Goal: Task Accomplishment & Management: Use online tool/utility

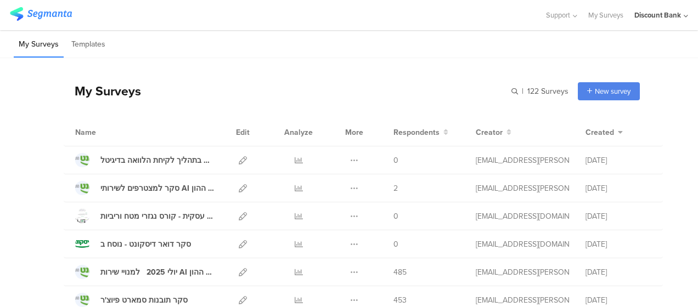
click at [350, 272] on icon at bounding box center [354, 272] width 8 height 8
click at [332, 298] on button "Duplicate" at bounding box center [332, 300] width 60 height 20
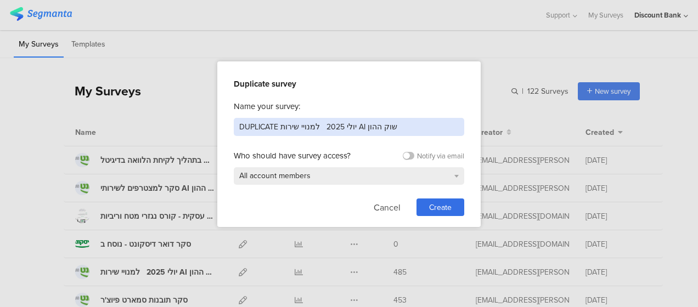
click at [370, 132] on input "DUPLICATE יולי 2025 למנויי שירות AI שוק ההון" at bounding box center [349, 127] width 230 height 18
type input "x"
type input "סקר שינוי שעות פעילות הסניף"
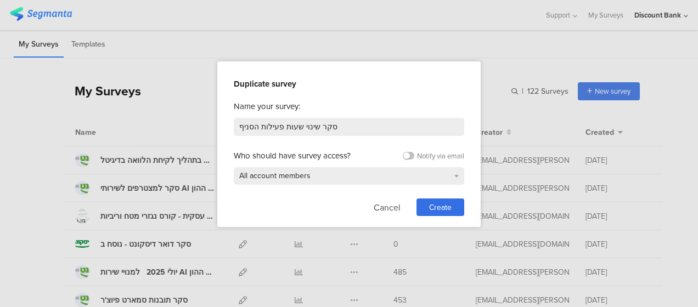
click at [452, 206] on div "Create" at bounding box center [440, 208] width 48 height 18
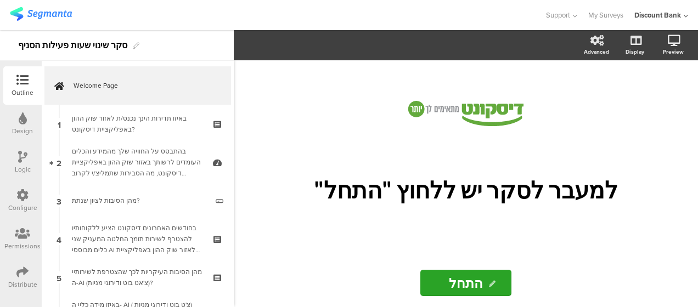
click at [472, 42] on section "Advanced Display [GEOGRAPHIC_DATA]" at bounding box center [466, 45] width 464 height 30
click at [129, 161] on div "בהתבסס על החוויה שלך מהמידע והכלים העומדים לרשותך באזור שוק ההון באפליקציית דיס…" at bounding box center [137, 162] width 131 height 33
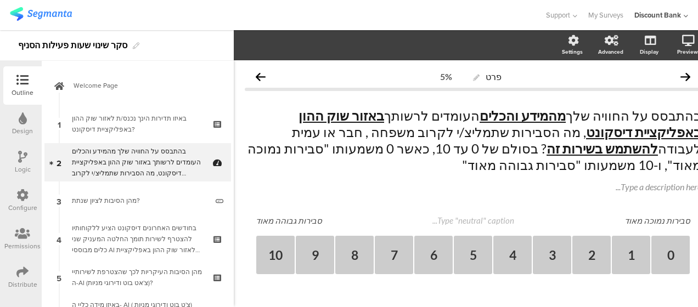
click at [214, 168] on icon at bounding box center [218, 170] width 9 height 10
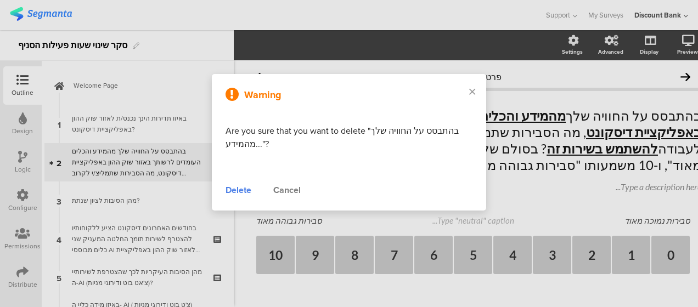
click at [242, 190] on div "Delete" at bounding box center [238, 190] width 26 height 13
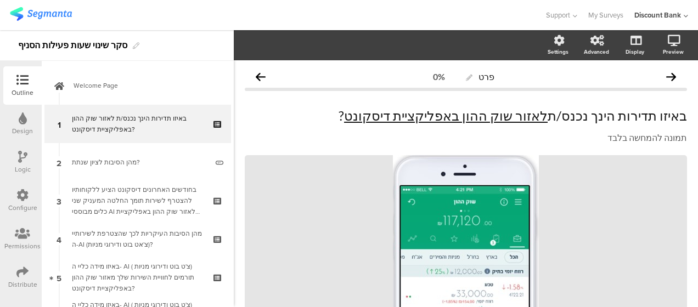
click at [163, 188] on div "בחודשים האחרונים דיסקונט הציע ללקוחותיו להצטרף לשירות תומך החלטה המעניק שני כלי…" at bounding box center [137, 200] width 131 height 33
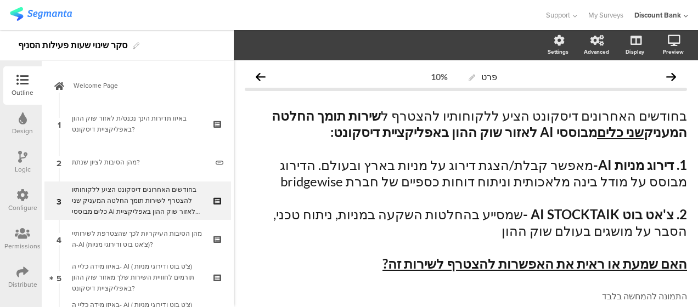
click at [162, 200] on div "בחודשים האחרונים דיסקונט הציע ללקוחותיו להצטרף לשירות תומך החלטה המעניק שני כלי…" at bounding box center [137, 200] width 131 height 33
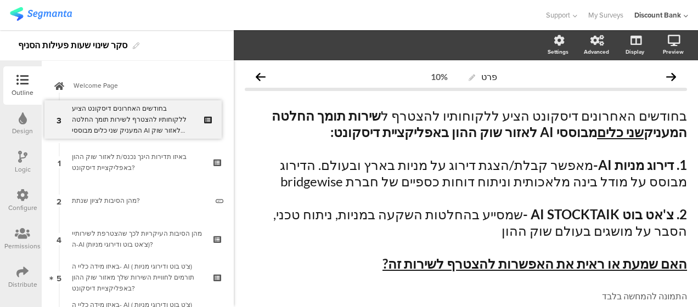
drag, startPoint x: 162, startPoint y: 200, endPoint x: 155, endPoint y: 118, distance: 81.5
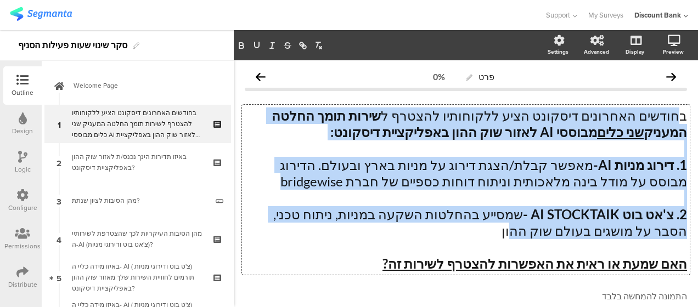
drag, startPoint x: 423, startPoint y: 264, endPoint x: 673, endPoint y: 114, distance: 290.9
click at [673, 114] on div "בחודשים האחרונים דיסקונט הציע ללקוחותיו להצטרף ל שירות תומך החלטה המעניק שני כל…" at bounding box center [466, 190] width 448 height 170
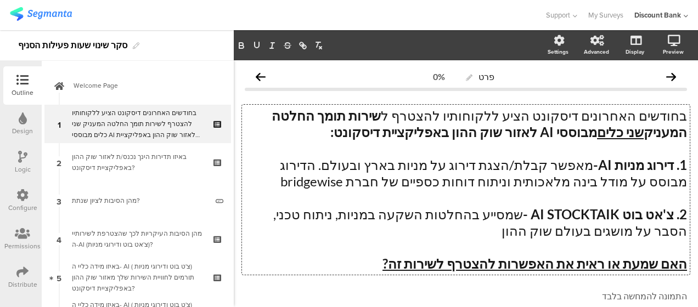
click at [400, 268] on p "האם שמעת או ראית את האפשרות להצטרף לשירות זה?" at bounding box center [466, 264] width 442 height 16
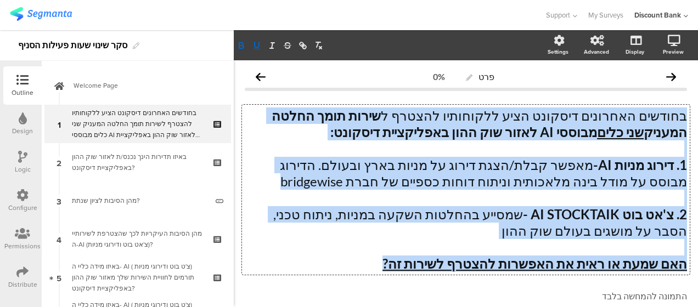
drag, startPoint x: 400, startPoint y: 268, endPoint x: 684, endPoint y: 75, distance: 343.9
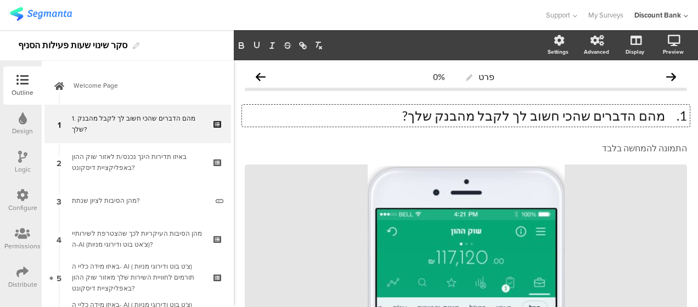
click at [660, 117] on p "1. מהם הדברים שהכי חשוב לך לקבל מהבנק שלך?" at bounding box center [466, 116] width 442 height 16
click at [0, 0] on icon at bounding box center [0, 0] width 0 height 0
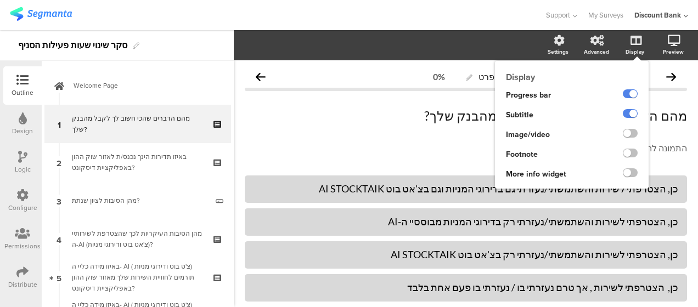
click at [623, 112] on label at bounding box center [630, 113] width 15 height 9
click at [0, 0] on input "checkbox" at bounding box center [0, 0] width 0 height 0
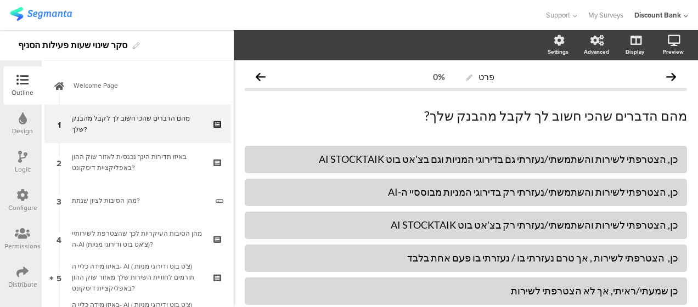
click at [600, 159] on div "כן, הצטרפתי לשירות והשתמשתי/נעזרתי גם בדירוגי המניות וגם בצ'אט בוט AI STOCKTAIK" at bounding box center [465, 159] width 425 height 13
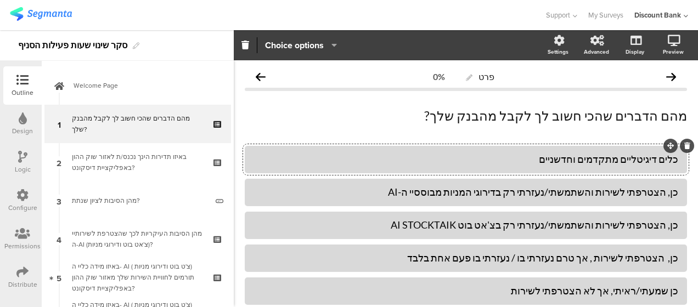
click at [601, 191] on div "כן, הצטרפתי לשירות והשתמשתי/נעזרתי רק בדירוגי המניות מבוססיי ה-AI" at bounding box center [465, 192] width 425 height 13
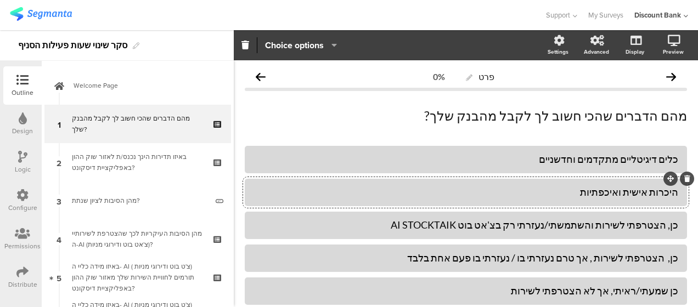
click at [616, 221] on div "כן, הצטרפתי לשירות והשתמשתי/נעזרתי רק בצ'אט בוט AI STOCKTAIK" at bounding box center [465, 225] width 425 height 13
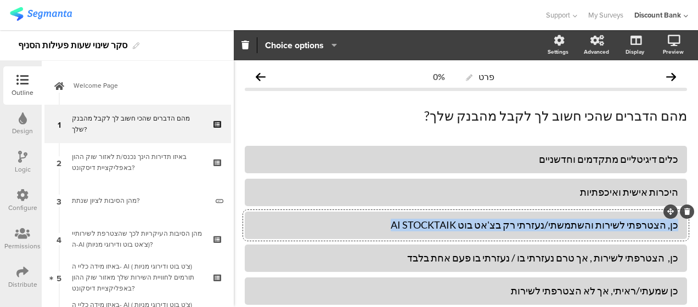
click at [616, 221] on div "כן, הצטרפתי לשירות והשתמשתי/נעזרתי רק בצ'אט בוט AI STOCKTAIK" at bounding box center [465, 225] width 425 height 13
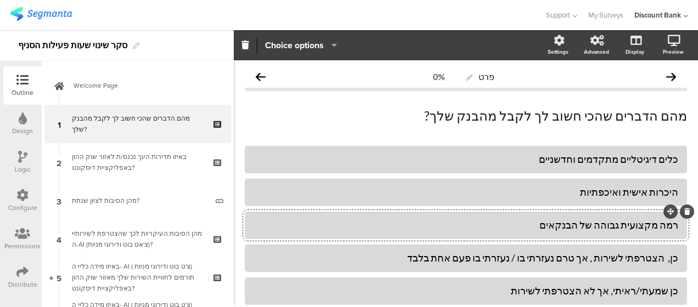
click at [583, 259] on div "כן, הצטרפתי לשירות , אך טרם נעזרתי בו / נעזרתי בו פעם אחת בלבד" at bounding box center [465, 258] width 425 height 13
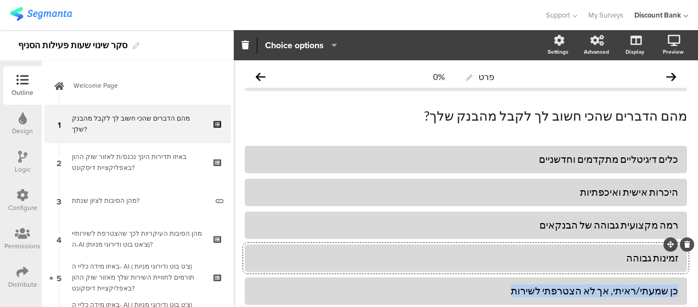
drag, startPoint x: 528, startPoint y: 289, endPoint x: 677, endPoint y: 292, distance: 149.2
click at [677, 292] on div "כן שמעתי/ראיתי, אך לא הצטרפתי לשירות" at bounding box center [466, 291] width 442 height 27
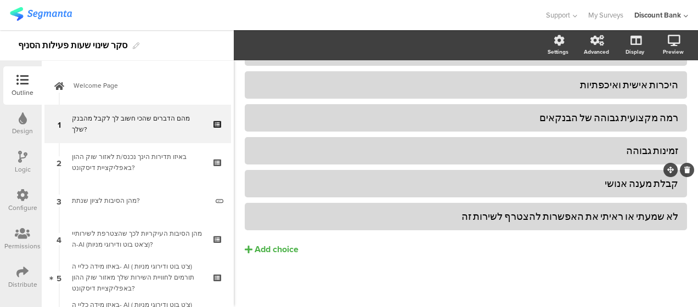
scroll to position [108, 0]
click at [586, 221] on div "לא שמעתי או ראיתי את האפשרות להצטרף לשירות זה" at bounding box center [465, 216] width 425 height 13
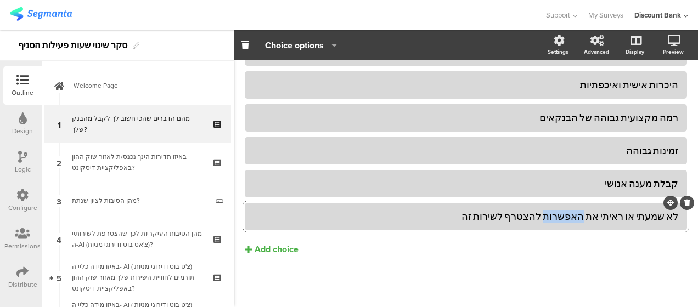
click at [586, 221] on div "לא שמעתי או ראיתי את האפשרות להצטרף לשירות זה" at bounding box center [465, 216] width 425 height 13
click at [287, 251] on div "Add choice" at bounding box center [277, 250] width 44 height 12
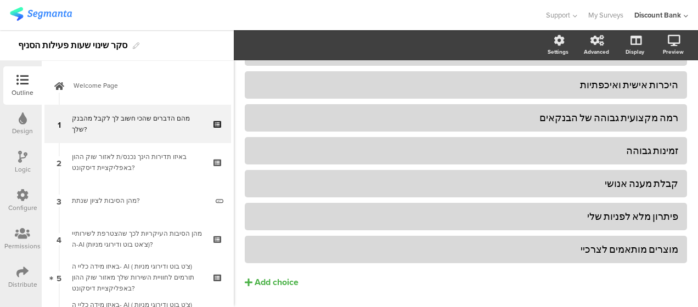
click at [293, 281] on div "Add choice" at bounding box center [277, 283] width 44 height 12
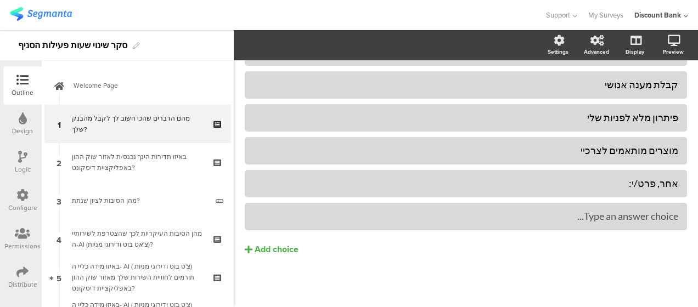
scroll to position [206, 0]
click at [645, 151] on div "מוצרים מותאמים לצרכיי" at bounding box center [465, 150] width 425 height 13
click at [0, 0] on icon at bounding box center [0, 0] width 0 height 0
click at [609, 220] on div "אחר, פרט/י:" at bounding box center [465, 216] width 425 height 13
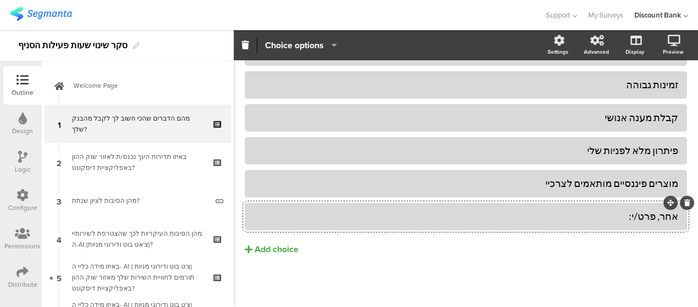
click at [301, 45] on span "Choice options" at bounding box center [294, 45] width 59 height 13
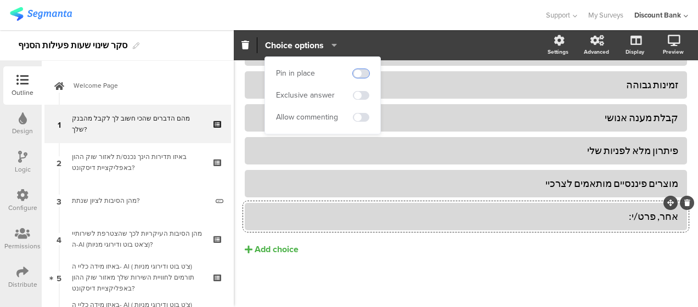
click at [361, 71] on span at bounding box center [361, 73] width 16 height 9
click at [367, 99] on span at bounding box center [361, 95] width 16 height 9
click at [365, 117] on span at bounding box center [361, 117] width 16 height 9
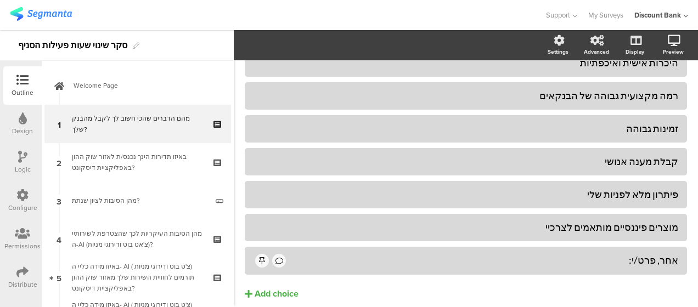
scroll to position [0, 0]
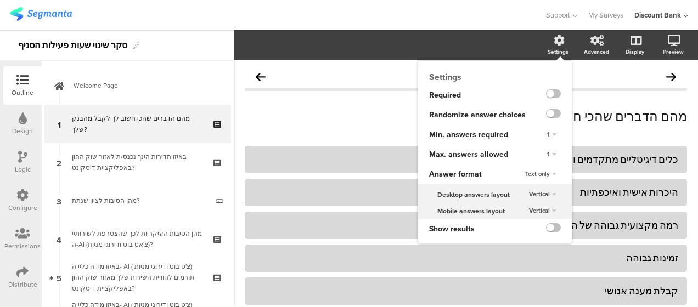
click at [548, 47] on div "Settings" at bounding box center [563, 45] width 38 height 27
click at [546, 113] on label at bounding box center [553, 113] width 15 height 9
click at [0, 0] on input "checkbox" at bounding box center [0, 0] width 0 height 0
click at [546, 155] on div "1" at bounding box center [552, 154] width 18 height 13
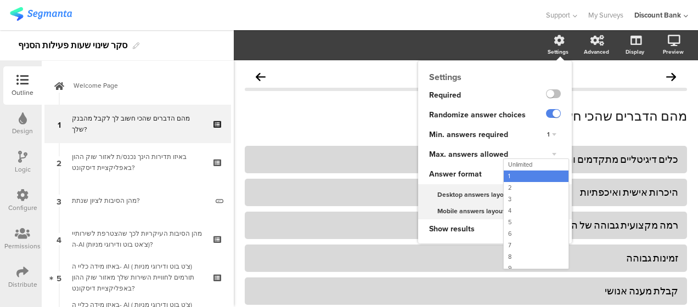
click at [507, 254] on div "8" at bounding box center [536, 257] width 65 height 12
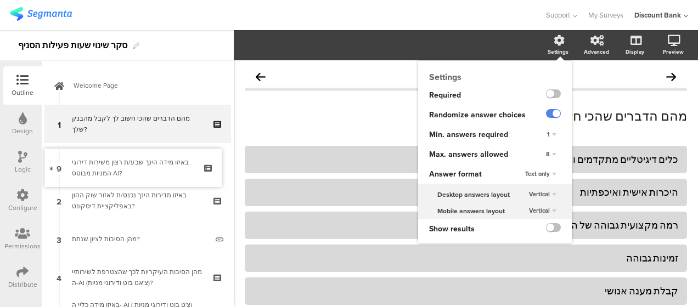
drag, startPoint x: 142, startPoint y: 236, endPoint x: 147, endPoint y: 166, distance: 69.8
click at [157, 126] on div "מהם הדברים שהכי חשוב לך לקבל מהבנק שלך?" at bounding box center [137, 124] width 131 height 22
click at [310, 106] on div "מהם הדברים שהכי חשוב לך לקבל מהבנק שלך? מהם הדברים שהכי חשוב לך לקבל מהבנק שלך?…" at bounding box center [466, 116] width 448 height 22
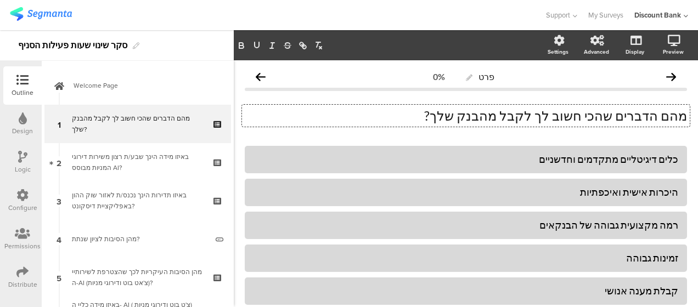
click at [129, 166] on div "באיזו מידה הינך שבע/ת רצון משירות דירוגי המניות מבוסס AI?" at bounding box center [137, 162] width 131 height 22
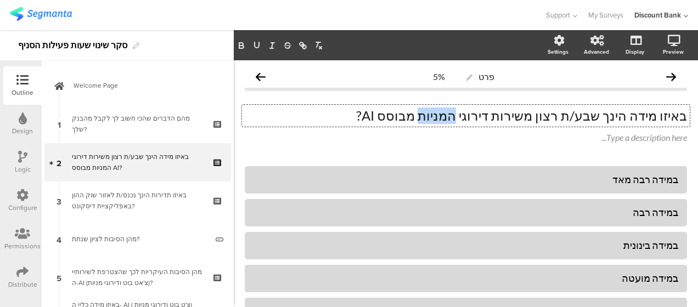
click at [475, 117] on p "באיזו מידה הינך שבע/ת רצון משירות דירוגי המניות מבוסס AI?" at bounding box center [466, 116] width 442 height 16
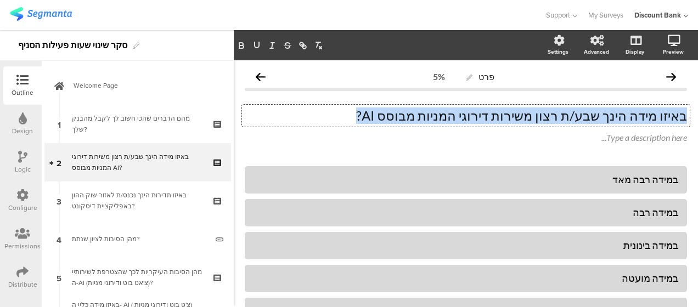
click at [475, 117] on p "באיזו מידה הינך שבע/ת רצון משירות דירוגי המניות מבוסס AI?" at bounding box center [466, 116] width 442 height 16
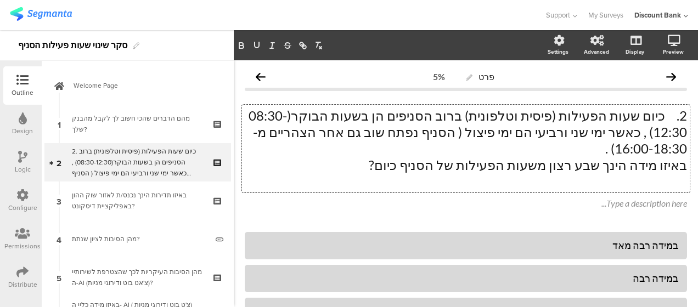
click at [659, 117] on p "2. כיום שעות הפעילות (פיסית וטלפונית) ברוב הסניפים הן בשעות הבוקר(08:30-12:30) …" at bounding box center [466, 132] width 442 height 49
click at [313, 132] on p "כיום שעות הפעילות (פיסית וטלפונית) ברוב הסניפים הן בשעות הבוקר(08:30-12:30) , כ…" at bounding box center [466, 132] width 442 height 49
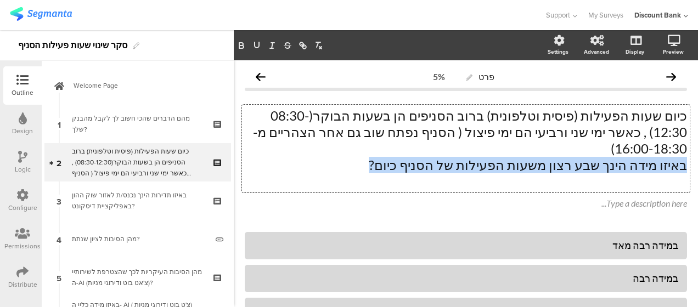
drag, startPoint x: 414, startPoint y: 149, endPoint x: 697, endPoint y: 150, distance: 283.6
click at [697, 150] on div "Settings Advanced Display [GEOGRAPHIC_DATA] פרט 5%" at bounding box center [466, 168] width 464 height 277
click at [238, 45] on icon "button" at bounding box center [241, 46] width 10 height 10
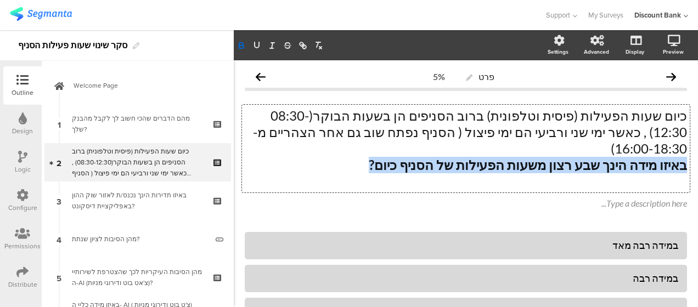
click at [116, 199] on div "באיזו תדירות הינך נכנס/ת לאזור שוק ההון באפליקציית דיסקונט?" at bounding box center [137, 201] width 131 height 22
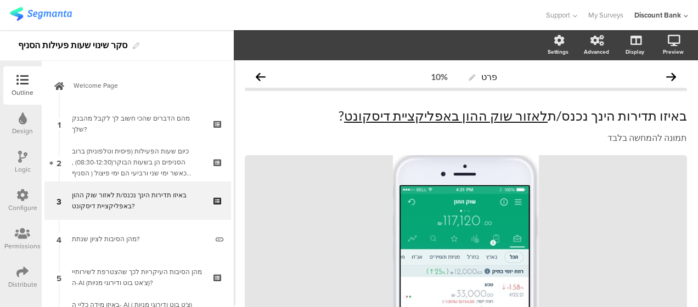
click at [0, 0] on icon at bounding box center [0, 0] width 0 height 0
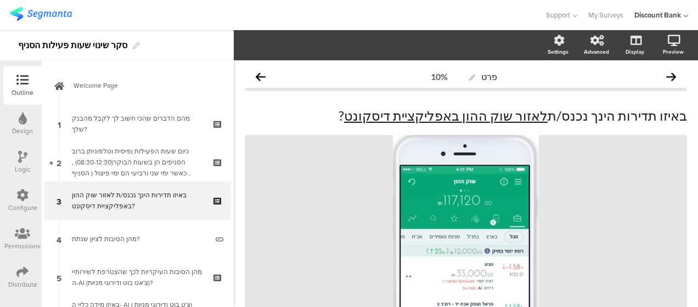
click at [0, 0] on div at bounding box center [0, 0] width 0 height 0
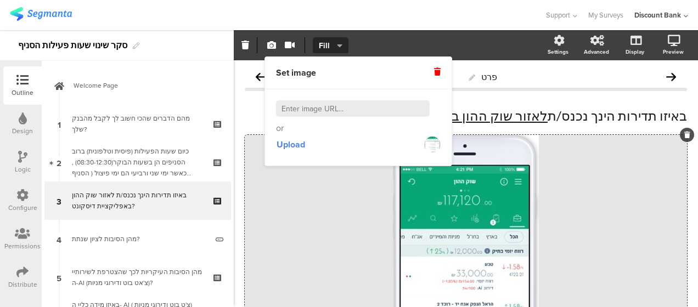
click at [438, 72] on icon at bounding box center [437, 72] width 7 height 8
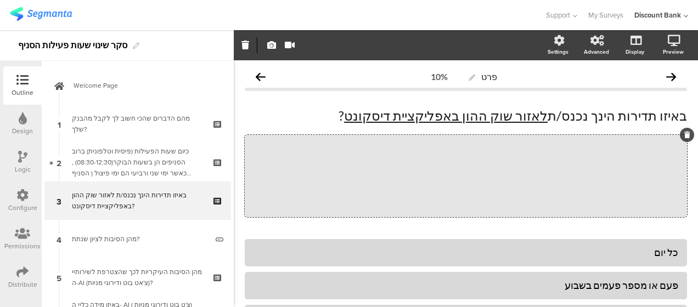
click at [684, 135] on icon at bounding box center [687, 135] width 6 height 7
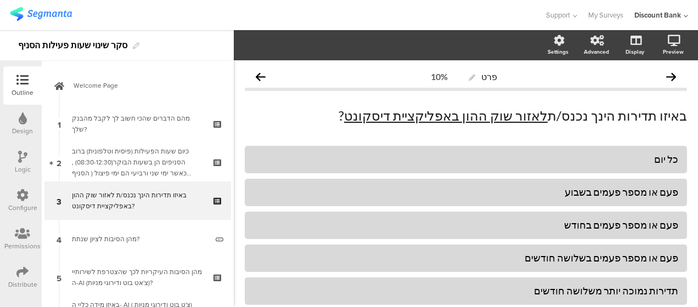
click at [532, 119] on div "באיזו תדירות הינך נכנס/ת לאזור שוק ההון באפליקציית דיסקונט ? באיזו תדירות הינך …" at bounding box center [466, 116] width 448 height 22
click at [532, 119] on u "לאזור שוק ההון באפליקציית דיסקונט" at bounding box center [446, 116] width 204 height 16
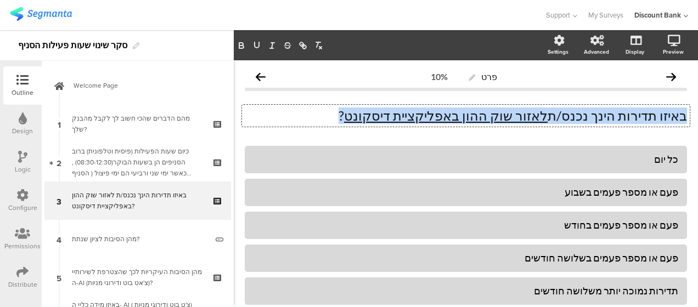
click at [400, 120] on u "לאזור שוק ההון באפליקציית דיסקונט" at bounding box center [446, 116] width 204 height 16
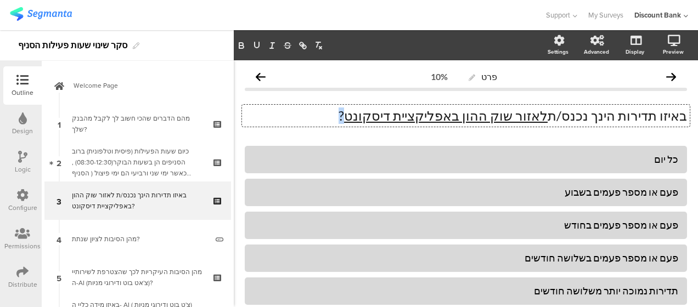
click at [400, 120] on u "לאזור שוק ההון באפליקציית דיסקונט" at bounding box center [446, 116] width 204 height 16
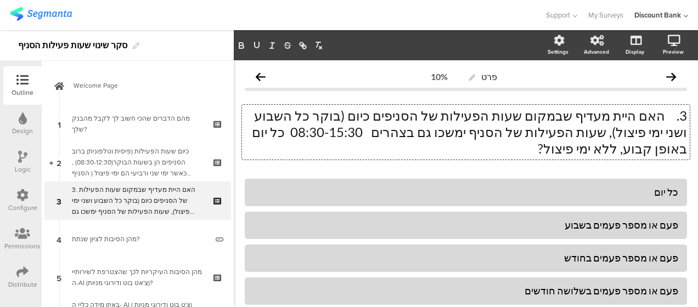
click at [654, 120] on p "3. האם היית מעדיף שבמקום שעות הפעילות של הסניפים כיום (בוקר כל השבוע ושני ימי פ…" at bounding box center [466, 132] width 442 height 49
click at [657, 118] on p "3. האם היית מעדיף שבמקום שעות הפעילות של הסניפים כיום (בוקר כל השבוע ושני ימי פ…" at bounding box center [466, 132] width 442 height 49
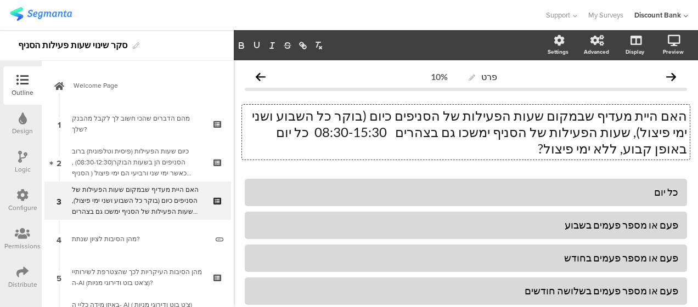
click at [592, 133] on p "האם היית מעדיף שבמקום שעות הפעילות של הסניפים כיום (בוקר כל השבוע ושני ימי פיצו…" at bounding box center [466, 132] width 442 height 49
click at [541, 132] on p "האם היית מעדיף שבמקום שעות הפעילות של הסניפים כיום (בוקר כל השבוע ושני ימי פיצו…" at bounding box center [466, 132] width 442 height 49
click at [521, 130] on p "האם היית מעדיף שבמקום שעות הפעילות של הסניפים כיום (בוקר כל השבוע ושני ימי פיצו…" at bounding box center [466, 132] width 442 height 49
click at [511, 130] on p "האם היית מעדיף שבמקום שעות הפעילות של הסניפים כיום (בוקר כל השבוע ושני ימי פיצו…" at bounding box center [466, 132] width 442 height 49
click at [507, 131] on p "האם היית מעדיף שבמקום שעות הפעילות של הסניפים כיום (בוקר כל השבוע ושני ימי פיצו…" at bounding box center [466, 132] width 442 height 49
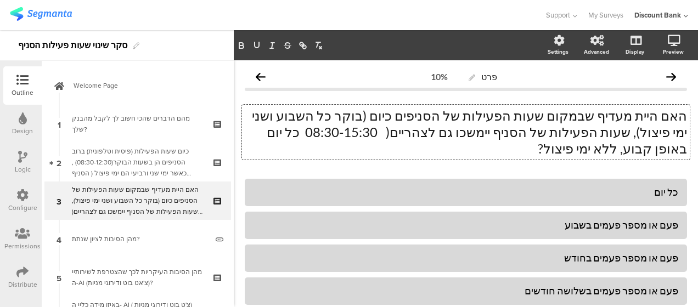
click at [423, 131] on p "האם היית מעדיף שבמקום שעות הפעילות של הסניפים כיום (בוקר כל השבוע ושני ימי פיצו…" at bounding box center [466, 132] width 442 height 49
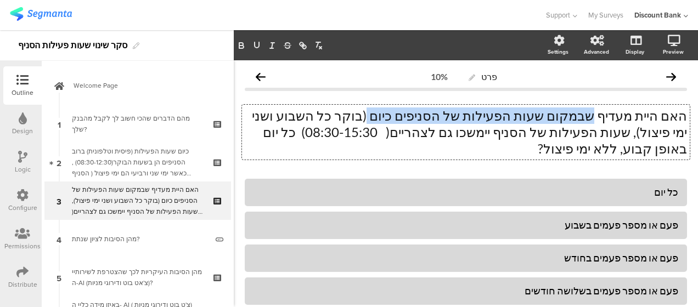
drag, startPoint x: 601, startPoint y: 115, endPoint x: 419, endPoint y: 118, distance: 181.6
click at [419, 118] on p "האם היית מעדיף שבמקום שעות הפעילות של הסניפים כיום (בוקר כל השבוע ושני ימי פיצו…" at bounding box center [466, 132] width 442 height 49
click at [238, 43] on icon "button" at bounding box center [241, 46] width 10 height 10
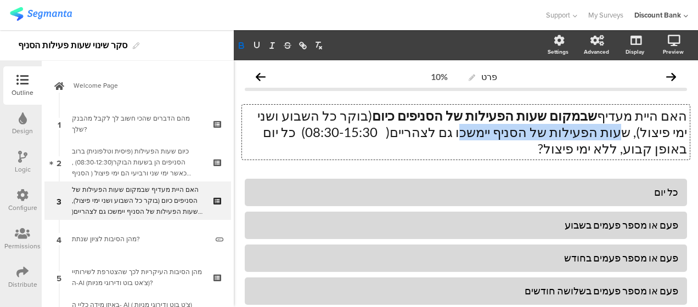
drag, startPoint x: 670, startPoint y: 134, endPoint x: 538, endPoint y: 136, distance: 131.7
click at [538, 136] on p "האם היית מעדיף שבמקום שעות הפעילות של הסניפים כיום (בוקר כל השבוע ושני ימי פיצו…" at bounding box center [466, 132] width 442 height 49
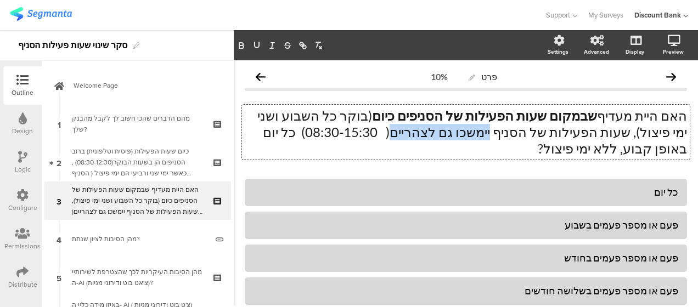
drag, startPoint x: 567, startPoint y: 131, endPoint x: 483, endPoint y: 136, distance: 83.6
click at [483, 136] on p "האם היית מעדיף שבמקום שעות הפעילות של הסניפים כיום (בוקר כל השבוע ושני ימי פיצו…" at bounding box center [466, 132] width 442 height 49
click at [240, 47] on icon "button" at bounding box center [241, 47] width 4 height 3
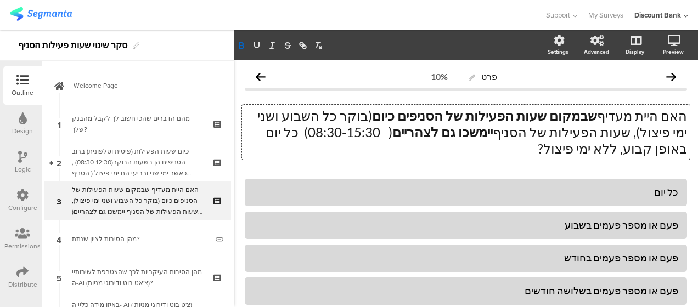
drag, startPoint x: 386, startPoint y: 133, endPoint x: 633, endPoint y: 154, distance: 248.3
click at [633, 154] on p "האם היית מעדיף שבמקום שעות הפעילות של הסניפים כיום (בוקר כל השבוע ושני ימי פיצו…" at bounding box center [466, 132] width 442 height 49
click at [238, 46] on icon "button" at bounding box center [241, 46] width 10 height 10
click at [521, 194] on div "כל יום" at bounding box center [465, 192] width 425 height 13
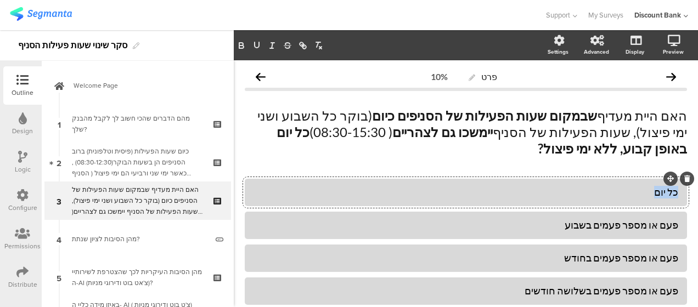
click at [521, 194] on div "כל יום" at bounding box center [465, 192] width 425 height 13
paste div
click at [595, 228] on div "פעם או מספר פעמים בשבוע" at bounding box center [465, 225] width 425 height 13
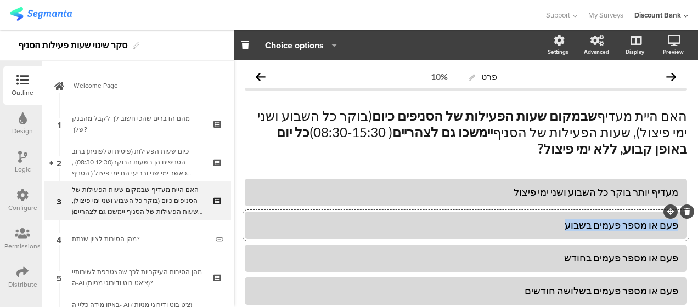
click at [595, 228] on div "פעם או מספר פעמים בשבוע" at bounding box center [465, 225] width 425 height 13
paste div
click at [657, 227] on div "• מעדיף יותר בוקר וצהרים כל השבוע באופן קבוע" at bounding box center [465, 225] width 425 height 13
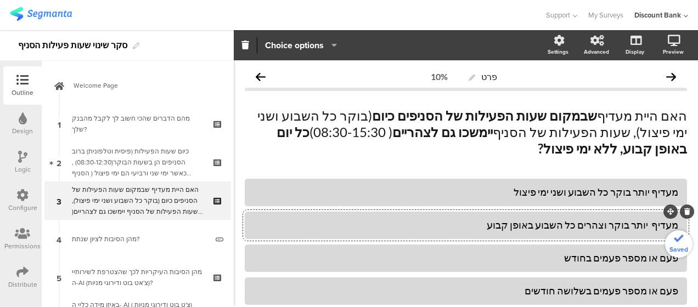
click at [657, 255] on div "פעם או מספר פעמים בחודש" at bounding box center [465, 258] width 425 height 13
click at [631, 257] on div "פעם או מספר פעמים בחודש" at bounding box center [465, 258] width 425 height 13
click at [623, 160] on div "האם היית מעדיף שבמקום שעות הפעילות של הסניפים כיום (בוקר כל השבוע ושני ימי פיצו…" at bounding box center [466, 132] width 442 height 71
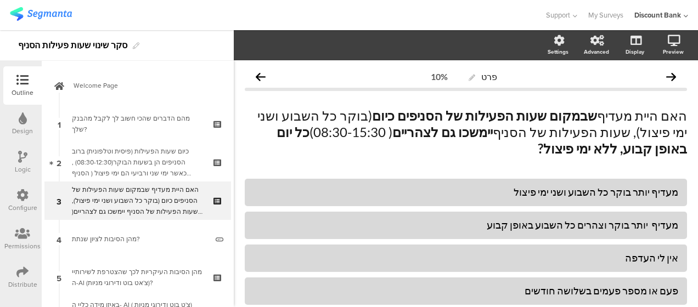
click at [0, 0] on icon at bounding box center [0, 0] width 0 height 0
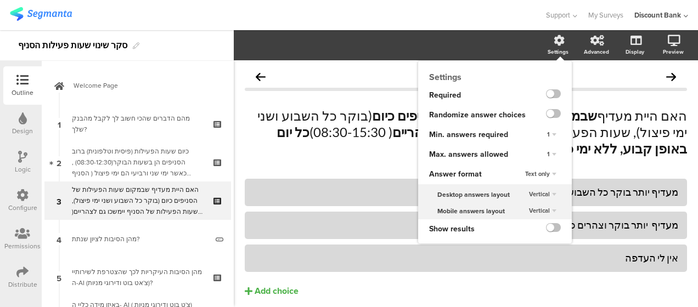
click at [546, 115] on label at bounding box center [553, 113] width 15 height 9
click at [0, 0] on input "checkbox" at bounding box center [0, 0] width 0 height 0
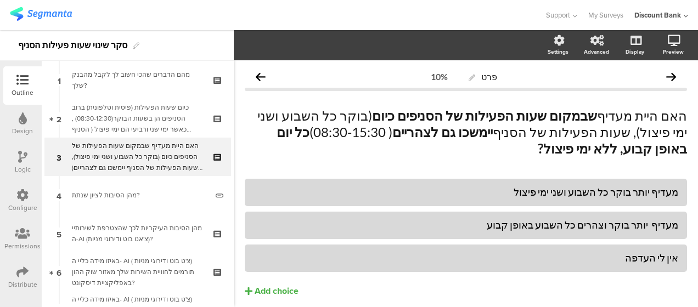
scroll to position [88, 0]
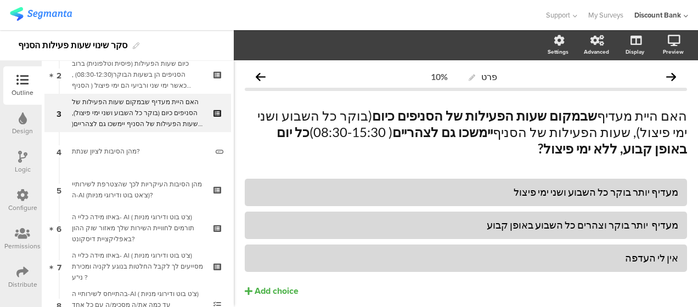
click at [133, 155] on div "מהן הסיבות לציון שנתת?" at bounding box center [139, 151] width 135 height 11
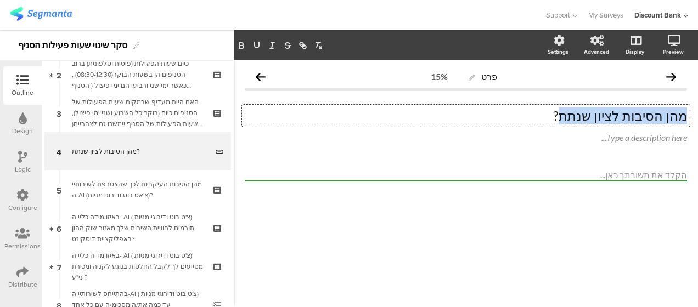
click at [697, 113] on div "פרט 15% מהן הסיבות לציון שנתת? מהן הסיבות לציון שנתת? מהן הסיבות לציון שנתת? Ty…" at bounding box center [466, 142] width 464 height 165
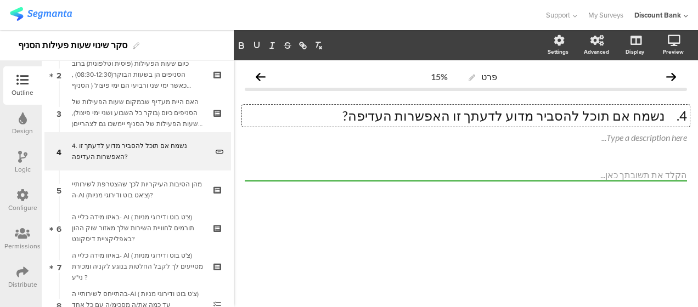
click at [669, 121] on p "4. נשמח אם תוכל להסביר מדוע לדעתך זו האפשרות העדיפה?" at bounding box center [466, 116] width 442 height 16
click at [156, 195] on div "מהן הסיבות העיקריות לכך שהצטרפת לשירותיי ה-AI (צ'אט בוט ודירוגי מניות)?" at bounding box center [137, 190] width 131 height 22
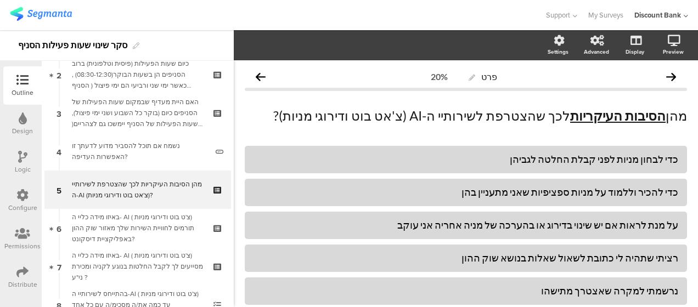
click at [178, 115] on div "האם היית מעדיף שבמקום שעות הפעילות של הסניפים כיום (בוקר כל השבוע ושני ימי פיצו…" at bounding box center [137, 113] width 131 height 33
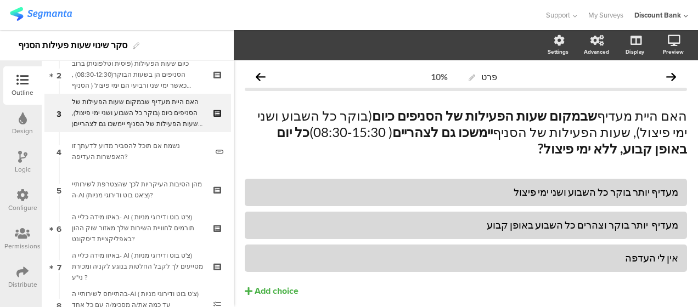
click at [178, 79] on div "כיום שעות הפעילות (פיסית וטלפונית) ברוב הסניפים הן בשעות הבוקר(08:30-12:30) , כ…" at bounding box center [137, 74] width 131 height 33
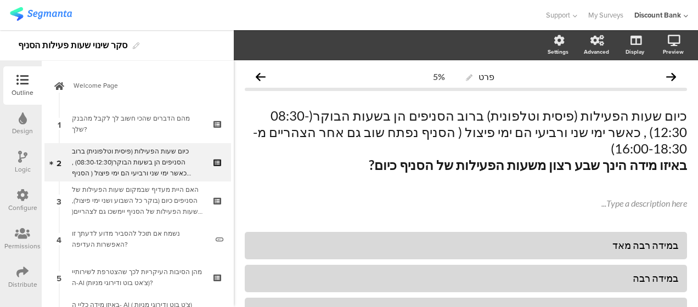
click at [171, 127] on div "מהם הדברים שהכי חשוב לך לקבל מהבנק שלך?" at bounding box center [137, 124] width 131 height 22
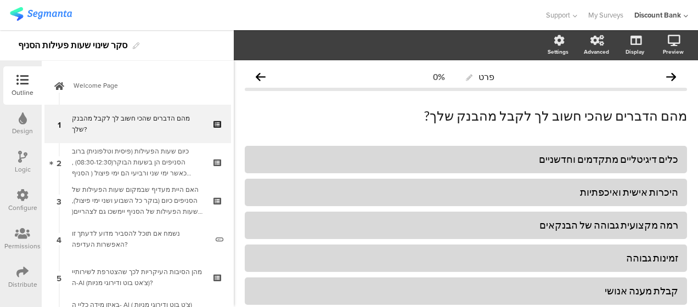
click at [166, 156] on div "כיום שעות הפעילות (פיסית וטלפונית) ברוב הסניפים הן בשעות הבוקר(08:30-12:30) , כ…" at bounding box center [137, 162] width 131 height 33
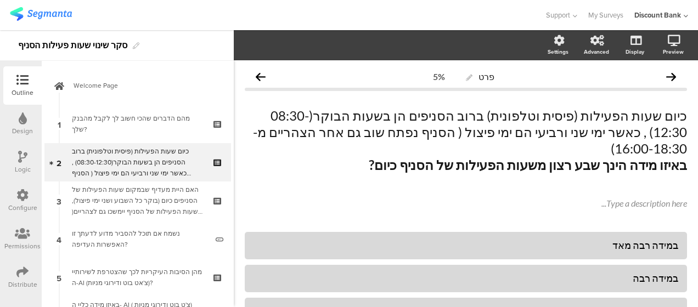
click at [214, 152] on icon at bounding box center [218, 153] width 9 height 7
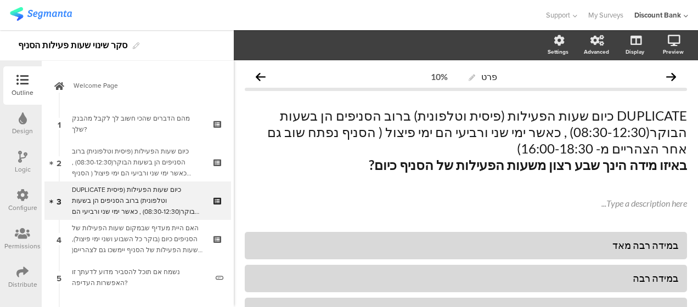
click at [166, 197] on div "DUPLICATE כיום שעות הפעילות (פיסית וטלפונית) ברוב הסניפים הן בשעות הבוקר(08:30-…" at bounding box center [137, 200] width 131 height 33
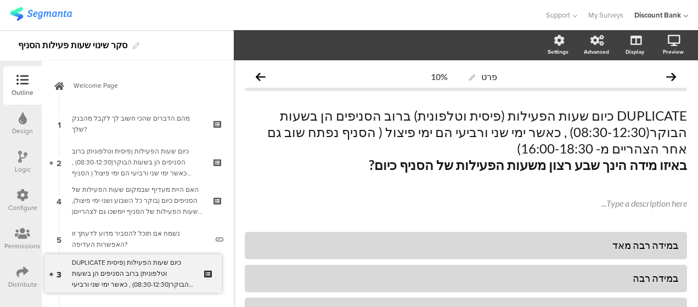
drag, startPoint x: 166, startPoint y: 197, endPoint x: 167, endPoint y: 270, distance: 73.0
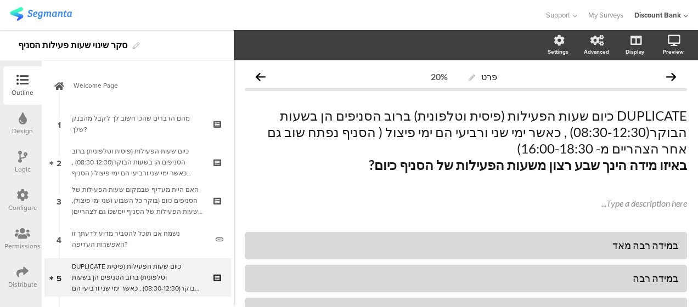
click at [139, 280] on div "DUPLICATE כיום שעות הפעילות (פיסית וטלפונית) ברוב הסניפים הן בשעות הבוקר(08:30-…" at bounding box center [137, 277] width 131 height 33
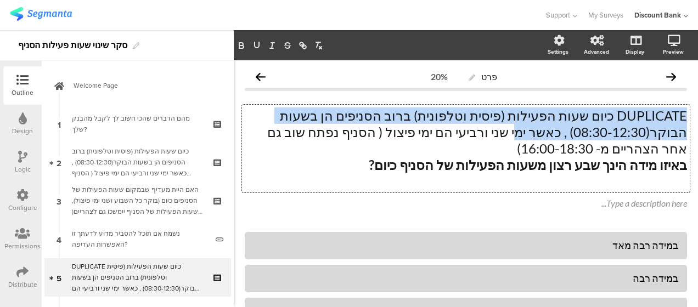
click at [677, 116] on div "DUPLICATE כיום שעות הפעילות (פיסית וטלפונית) ברוב הסניפים הן בשעות הבוקר(08:30-…" at bounding box center [466, 149] width 448 height 88
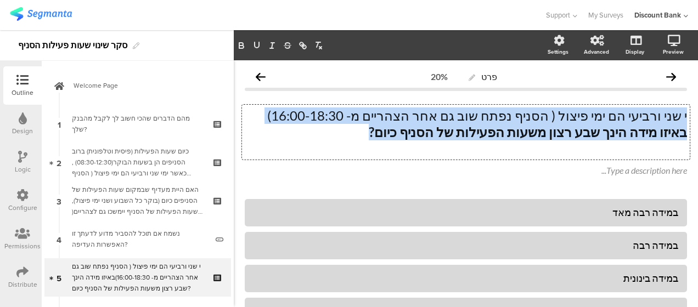
drag, startPoint x: 386, startPoint y: 136, endPoint x: 679, endPoint y: 117, distance: 293.5
click at [679, 117] on div "י שני ורביעי הם ימי פיצול ( הסניף נפתח שוב גם אחר הצהריים מ- 16:00-18:30) באיזו…" at bounding box center [466, 132] width 448 height 55
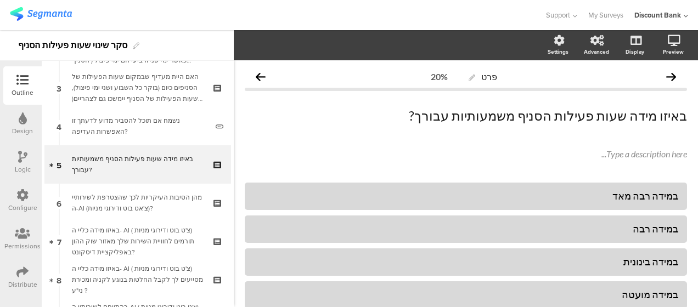
scroll to position [110, 0]
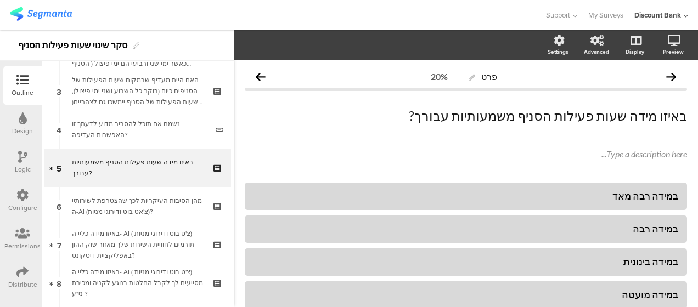
click at [162, 95] on div "האם היית מעדיף שבמקום שעות הפעילות של הסניפים כיום (בוקר כל השבוע ושני ימי פיצו…" at bounding box center [137, 91] width 131 height 33
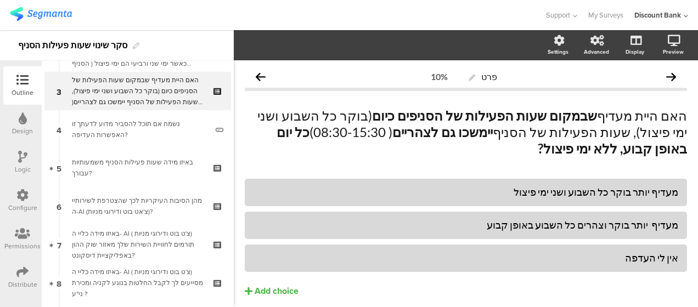
click at [214, 79] on icon at bounding box center [218, 81] width 9 height 7
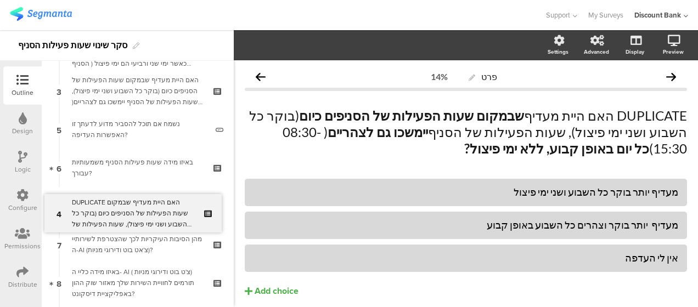
drag, startPoint x: 157, startPoint y: 128, endPoint x: 160, endPoint y: 211, distance: 83.4
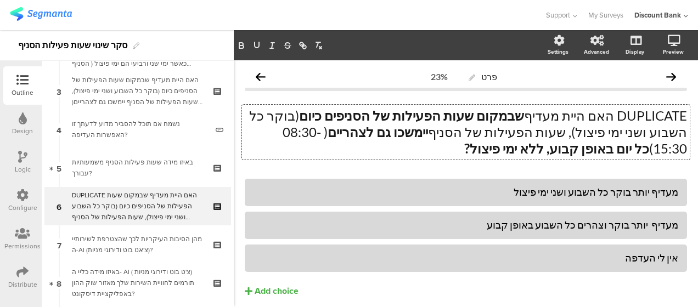
drag, startPoint x: 577, startPoint y: 150, endPoint x: 684, endPoint y: 118, distance: 111.6
click at [684, 118] on div "פרט 23% DUPLICATE האם היית מעדיף שבמקום שעות הפעילות של הסניפים כיום (בוקר כל ה…" at bounding box center [466, 204] width 464 height 289
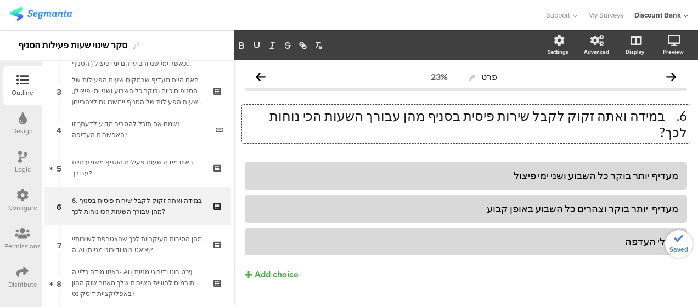
click at [662, 120] on p "6. במידה ואתה זקוק לקבל שירות פיסית בסניף מהן עבורך השעות הכי נוחות לכך?" at bounding box center [466, 124] width 442 height 33
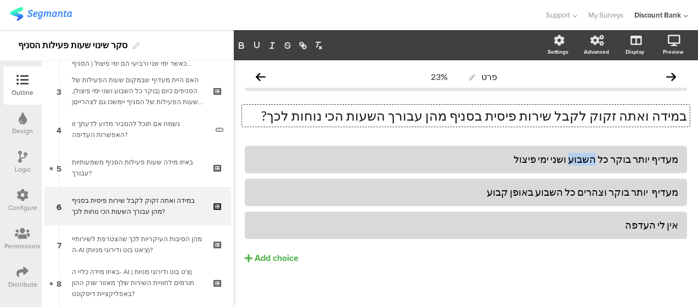
click at [583, 161] on div "מעדיף יותר בוקר כל השבוע ושני ימי פיצול" at bounding box center [465, 159] width 425 height 13
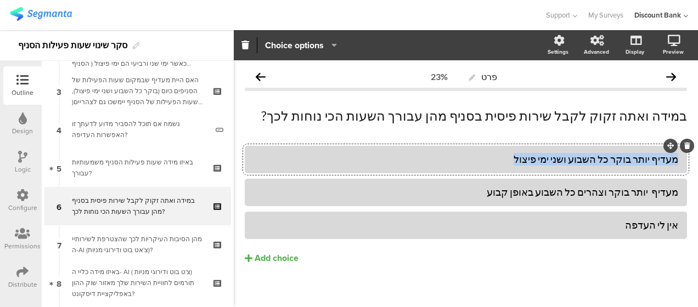
paste div
click at [658, 163] on div "• שעות הבוקר 08:30-12:30" at bounding box center [465, 159] width 425 height 13
click at [596, 191] on div "מעדיף יותר בוקר וצהרים כל השבוע באופן קבוע" at bounding box center [465, 192] width 425 height 13
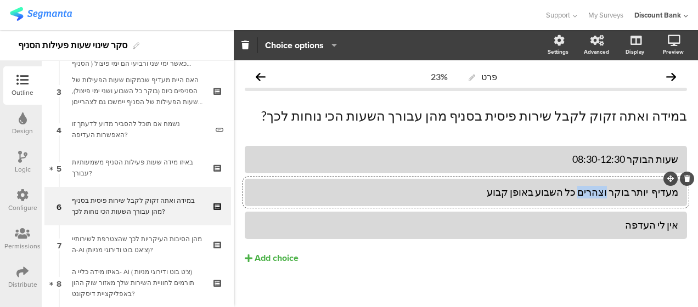
click at [596, 191] on div "מעדיף יותר בוקר וצהרים כל השבוע באופן קבוע" at bounding box center [465, 192] width 425 height 13
paste div
click at [655, 192] on div "• שעות הצהריים 12:30-16:00" at bounding box center [465, 192] width 425 height 13
click at [648, 227] on div "אין לי העדפה" at bounding box center [465, 225] width 425 height 13
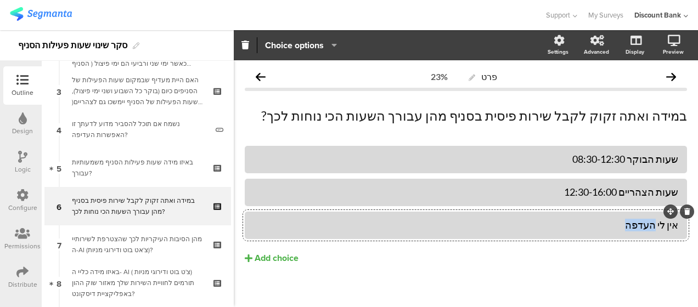
click at [648, 227] on div "אין לי העדפה" at bounding box center [465, 225] width 425 height 13
paste div
click at [653, 226] on div "• שעות אחר הצהריים 16:00-18:30" at bounding box center [465, 225] width 425 height 13
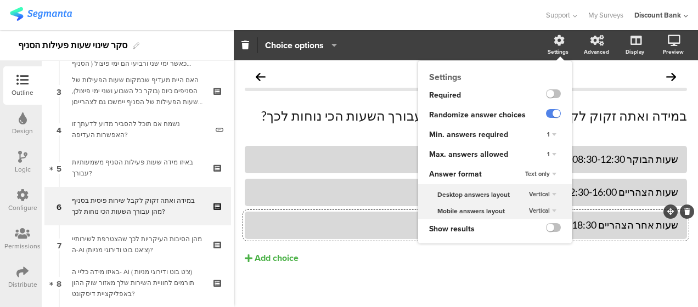
click at [544, 47] on div "Settings" at bounding box center [563, 45] width 38 height 27
click at [546, 115] on label at bounding box center [553, 113] width 15 height 9
click at [0, 0] on input "checkbox" at bounding box center [0, 0] width 0 height 0
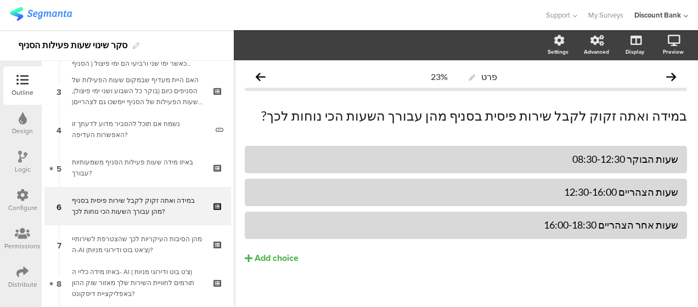
click at [467, 258] on button "Add choice" at bounding box center [466, 258] width 442 height 27
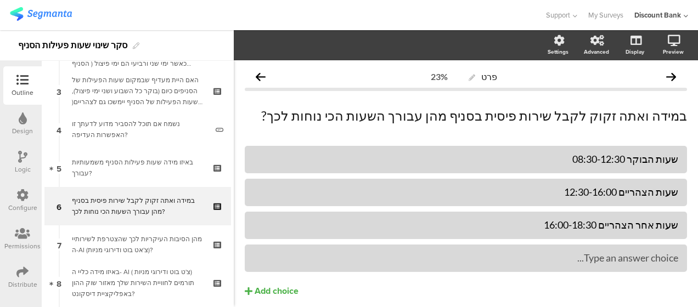
click at [0, 0] on icon at bounding box center [0, 0] width 0 height 0
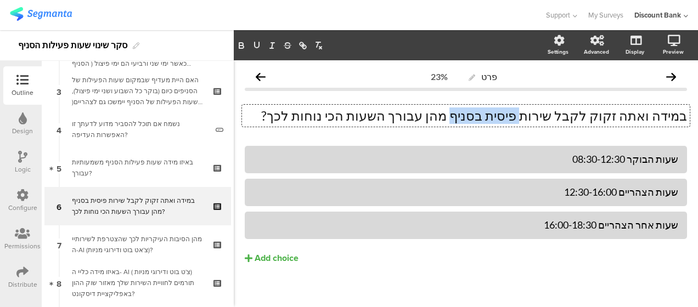
drag, startPoint x: 545, startPoint y: 114, endPoint x: 489, endPoint y: 117, distance: 56.0
click at [489, 117] on p "במידה ואתה זקוק לקבל שירות פיסית בסניף מהן עבורך השעות הכי נוחות לכך?" at bounding box center [466, 116] width 442 height 16
click at [258, 45] on icon "button" at bounding box center [257, 46] width 10 height 10
click at [214, 196] on icon at bounding box center [218, 197] width 9 height 7
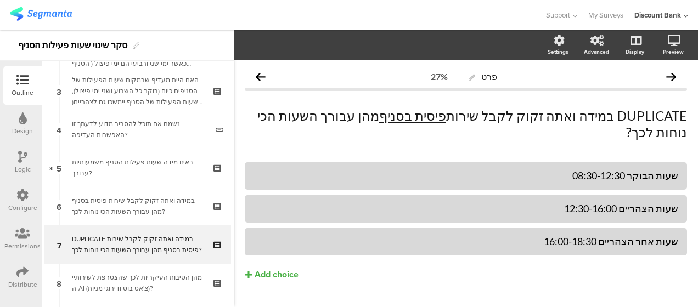
click at [153, 241] on div "DUPLICATE במידה ואתה זקוק לקבל שירות פיסית בסניף מהן עבורך השעות הכי נוחות לכך?" at bounding box center [137, 245] width 131 height 22
click at [474, 117] on div "DUPLICATE במידה ואתה זקוק לקבל שירות פיסית בסניף מהן עבורך השעות הכי נוחות לכך?…" at bounding box center [466, 124] width 448 height 38
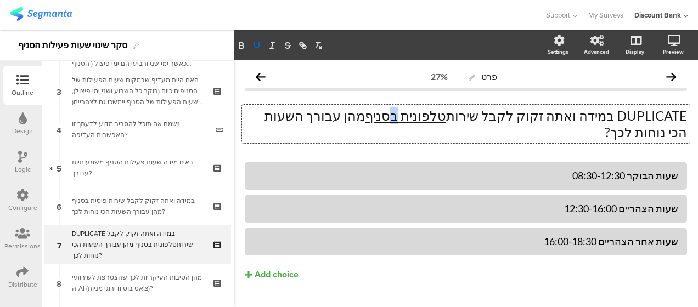
click at [432, 116] on u "טלפונית בסניף" at bounding box center [405, 116] width 81 height 16
drag, startPoint x: 606, startPoint y: 114, endPoint x: 697, endPoint y: 110, distance: 91.1
click at [697, 110] on div "Settings Advanced Display [GEOGRAPHIC_DATA] פרט 27%" at bounding box center [466, 168] width 464 height 277
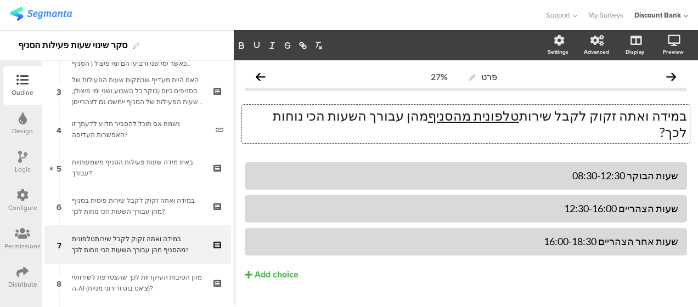
click at [545, 116] on p "במידה ואתה זקוק לקבל שירות טלפונית מהסניף מהן עבורך השעות הכי נוחות לכך?" at bounding box center [466, 124] width 442 height 33
click at [192, 283] on div "מהן הסיבות העיקריות לכך שהצטרפת לשירותיי ה-AI (צ'אט בוט ודירוגי מניות)?" at bounding box center [137, 283] width 131 height 22
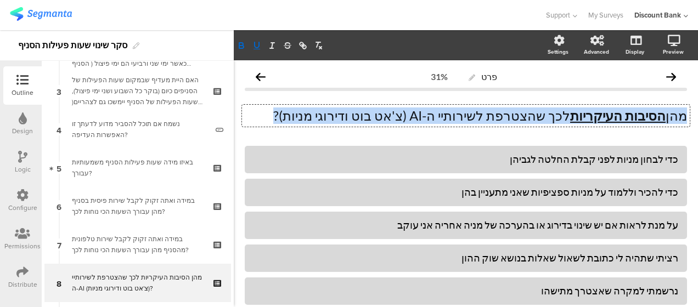
drag, startPoint x: 325, startPoint y: 110, endPoint x: 699, endPoint y: 99, distance: 373.7
click at [697, 99] on div "Settings Advanced Display [GEOGRAPHIC_DATA] פרט 31%" at bounding box center [466, 168] width 464 height 277
click at [683, 94] on div "פרט 31% מהן הסיבות העיקריות לכך שהצטרפת לשירותיי ה-AI (צ'אט בוט ודירוגי מניות)?…" at bounding box center [466, 254] width 464 height 388
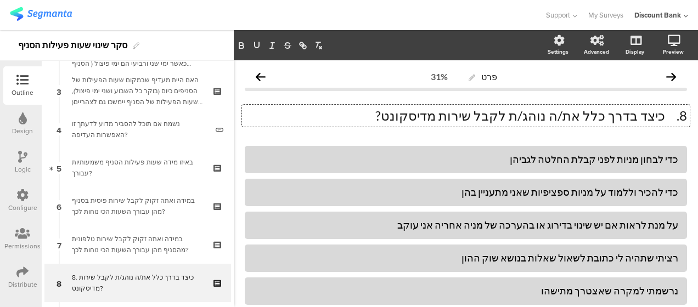
click at [658, 115] on p "8. כיצד בדרך כלל את/ה נוהג/ת לקבל שירות מדיסקונט?" at bounding box center [466, 116] width 442 height 16
click at [613, 166] on div "כדי לבחון מניות לפני קבלת החלטה לגביהן" at bounding box center [465, 159] width 425 height 18
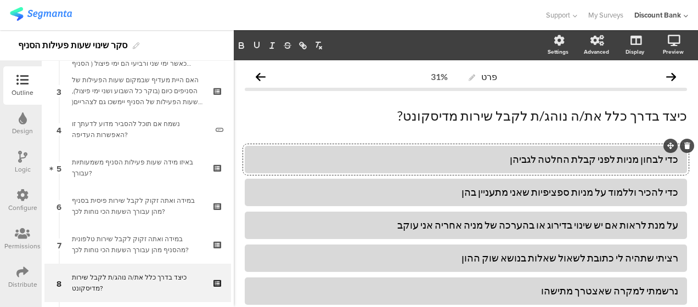
click at [613, 166] on div "כדי לבחון מניות לפני קבלת החלטה לגביהן" at bounding box center [465, 159] width 425 height 18
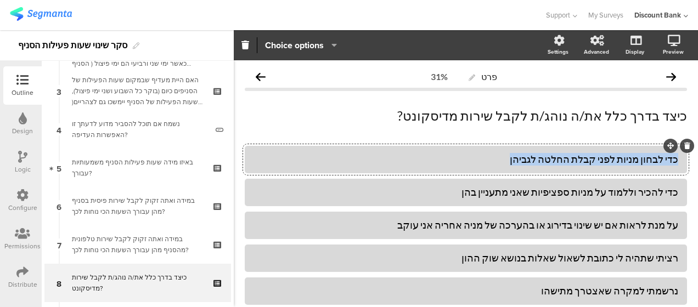
drag, startPoint x: 529, startPoint y: 164, endPoint x: 673, endPoint y: 162, distance: 143.2
click at [673, 162] on div "כדי לבחון מניות לפני קבלת החלטה לגביהן" at bounding box center [466, 159] width 442 height 27
paste div
click at [654, 161] on div "• בעצמי באמצעות האפליקציה" at bounding box center [465, 159] width 425 height 13
click at [608, 190] on div "כדי להכיר וללמוד על מניות ספציפיות שאני מתעניין בהן" at bounding box center [465, 192] width 425 height 13
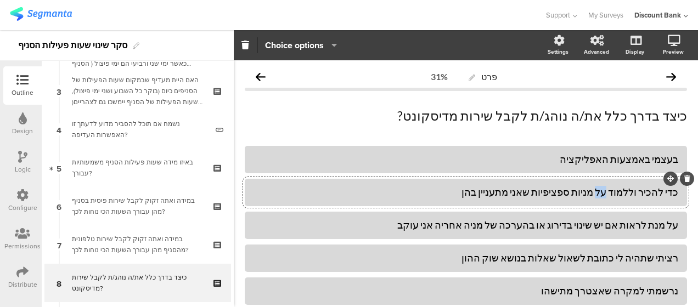
click at [608, 190] on div "כדי להכיר וללמוד על מניות ספציפיות שאני מתעניין בהן" at bounding box center [465, 192] width 425 height 13
paste div
click at [650, 190] on div "• באמצעות התכתבות עם בנקאי" at bounding box center [465, 192] width 425 height 13
click at [656, 195] on div "• באמצעות התכתבות עם בנקאי" at bounding box center [465, 192] width 425 height 13
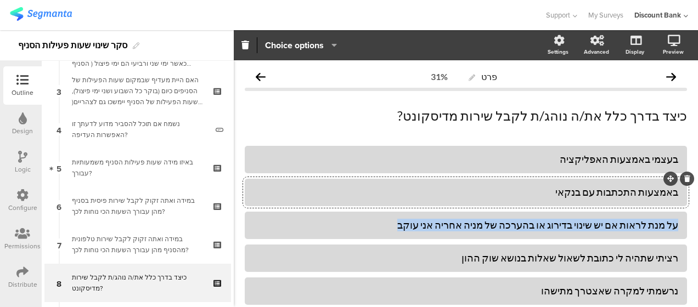
drag, startPoint x: 425, startPoint y: 227, endPoint x: 699, endPoint y: 222, distance: 273.8
click at [697, 222] on div "Pin in place Exclusive answer Allow commenting Choice options Settings Advanced…" at bounding box center [466, 168] width 464 height 277
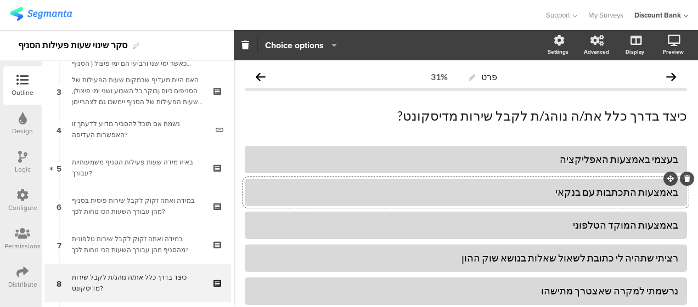
click at [601, 263] on div "רציתי שתהיה לי כתובת לשאול שאלות בנושא שוק ההון" at bounding box center [465, 258] width 425 height 13
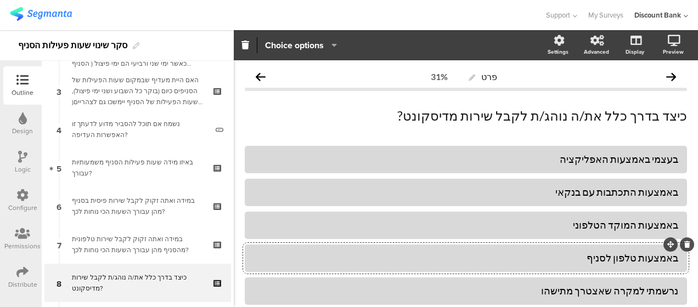
click at [575, 289] on div "נרשמתי למקרה שאצטרך מתישהו" at bounding box center [465, 291] width 425 height 13
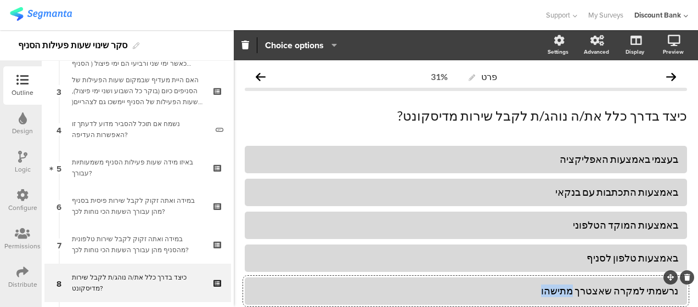
click at [575, 289] on div "נרשמתי למקרה שאצטרך מתישהו" at bounding box center [465, 291] width 425 height 13
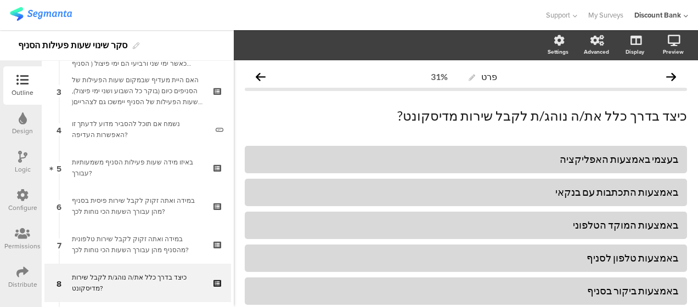
scroll to position [140, 0]
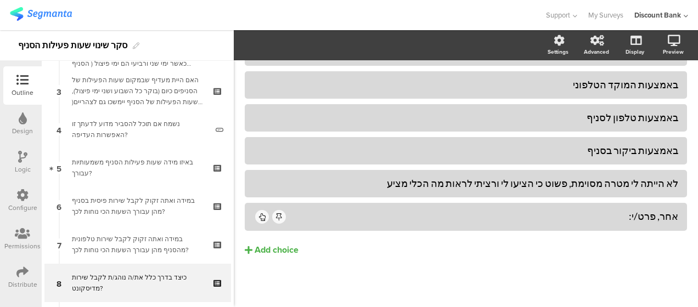
click at [635, 187] on div "לא הייתה לי מטרה מסוימת, פשוט כי הציעו לי ורציתי לראות מה הכלי מציע" at bounding box center [465, 183] width 425 height 13
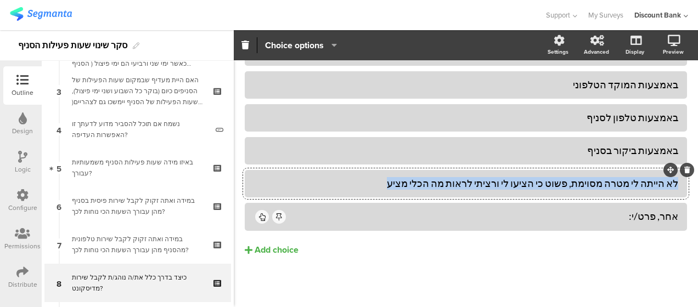
click at [635, 187] on div "לא הייתה לי מטרה מסוימת, פשוט כי הציעו לי ורציתי לראות מה הכלי מציע" at bounding box center [465, 183] width 425 height 13
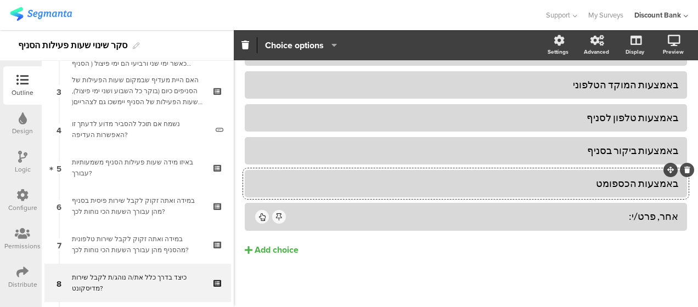
click at [0, 0] on icon at bounding box center [0, 0] width 0 height 0
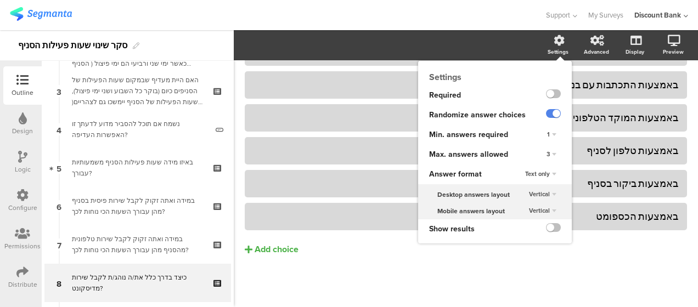
click at [546, 154] on div "3" at bounding box center [551, 154] width 19 height 13
click at [518, 238] on div "6" at bounding box center [536, 234] width 65 height 12
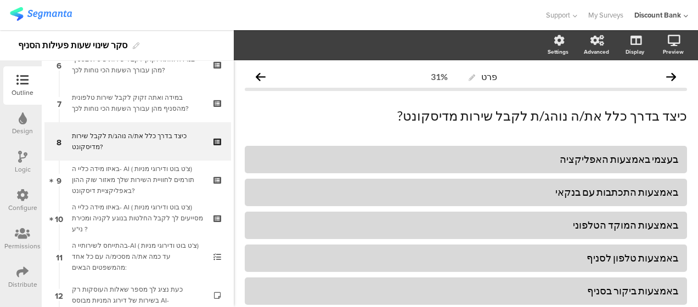
scroll to position [249, 0]
click at [214, 190] on icon at bounding box center [218, 189] width 9 height 10
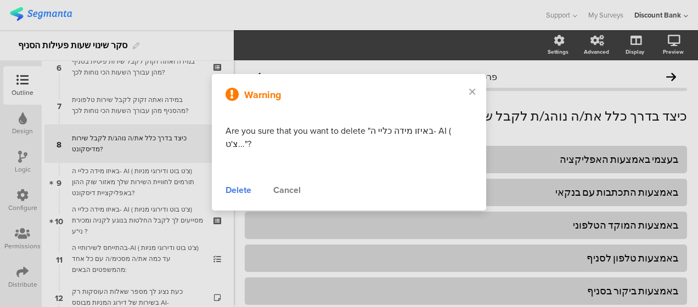
click at [233, 194] on div "Delete" at bounding box center [238, 190] width 26 height 13
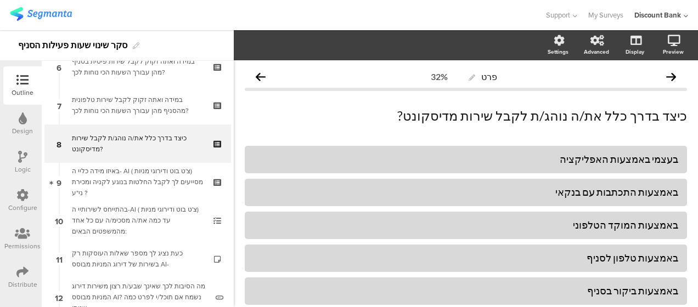
click at [214, 227] on icon at bounding box center [218, 228] width 9 height 10
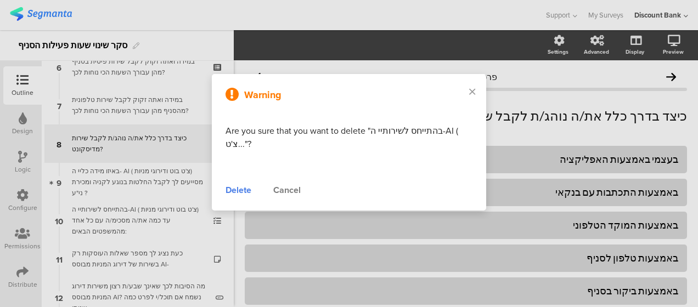
click at [240, 185] on div "Delete" at bounding box center [238, 190] width 26 height 13
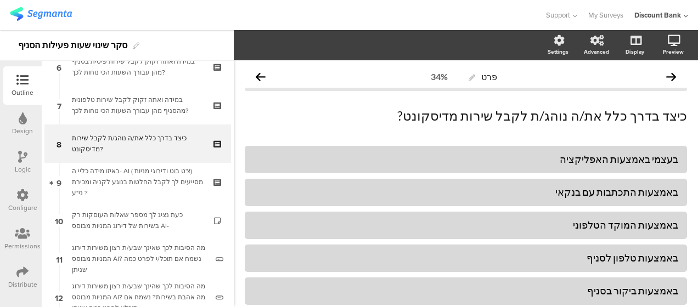
click at [171, 190] on div "באיזו מידה כליי ה- AI ( צ'ט בוט ודירוגי מניות) מסייעים לך לקבל החלטות בנוגע לקנ…" at bounding box center [137, 182] width 131 height 33
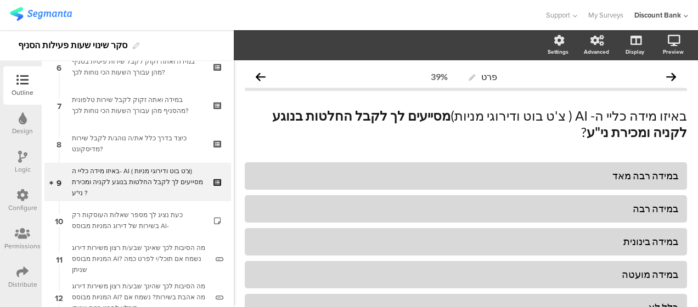
click at [214, 190] on icon at bounding box center [218, 189] width 9 height 10
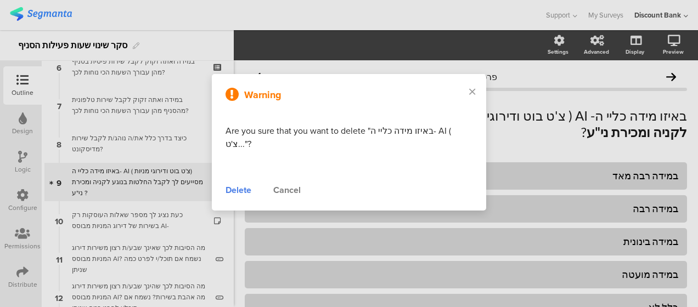
click at [230, 190] on div "Delete" at bounding box center [238, 190] width 26 height 13
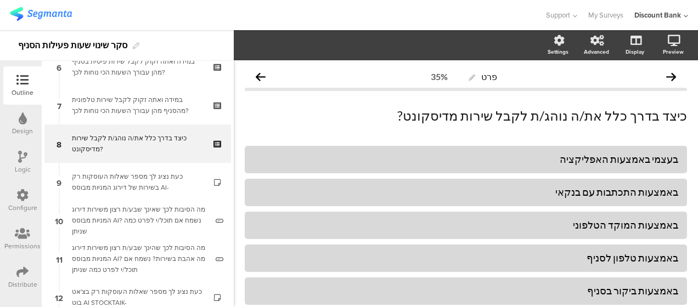
click at [214, 189] on icon at bounding box center [218, 189] width 9 height 10
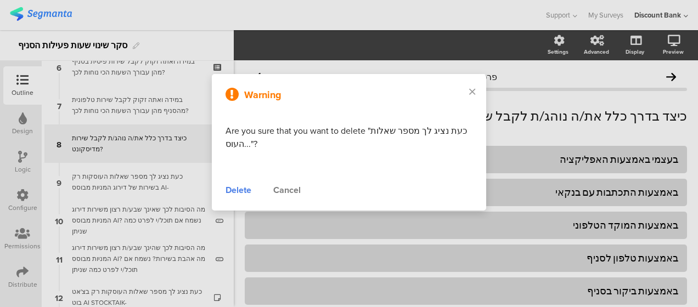
click at [230, 190] on div "Delete" at bounding box center [238, 190] width 26 height 13
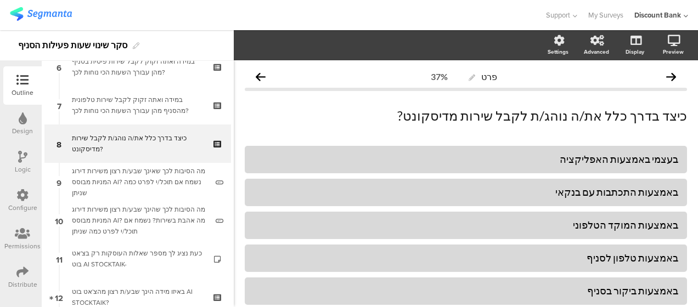
click at [214, 263] on icon at bounding box center [218, 266] width 9 height 10
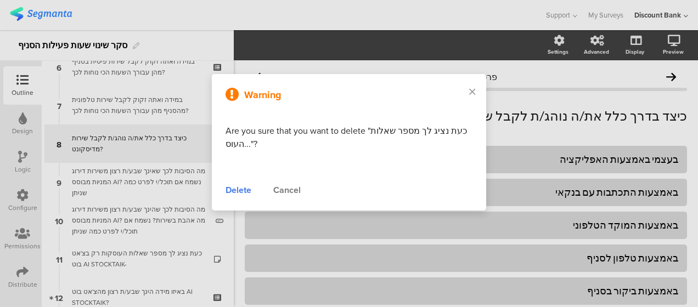
click at [244, 192] on div "Delete" at bounding box center [238, 190] width 26 height 13
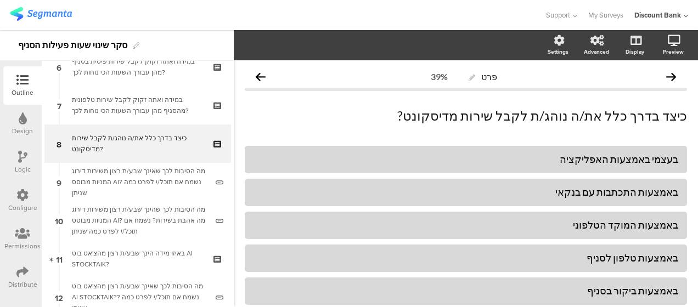
click at [214, 263] on icon at bounding box center [218, 266] width 9 height 10
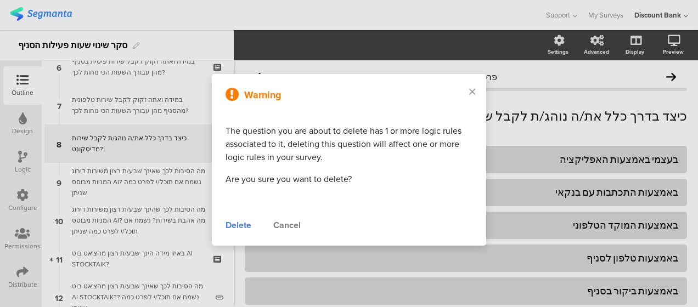
click at [234, 225] on div "Delete" at bounding box center [238, 225] width 26 height 13
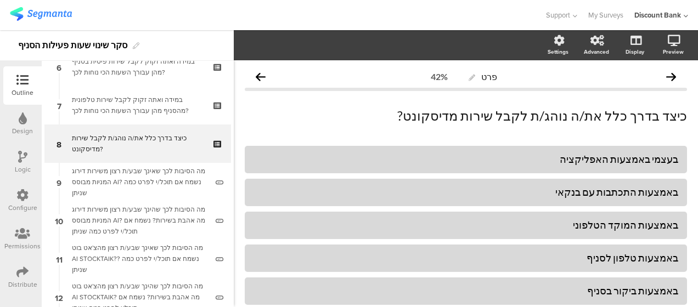
click at [183, 257] on div "מה הסיבות לכך שאינך שבע/ת רצון מהצ'אט בוט AI STOCKTAIK?? נשמח אם תוכל/י לפרט כמ…" at bounding box center [139, 258] width 135 height 33
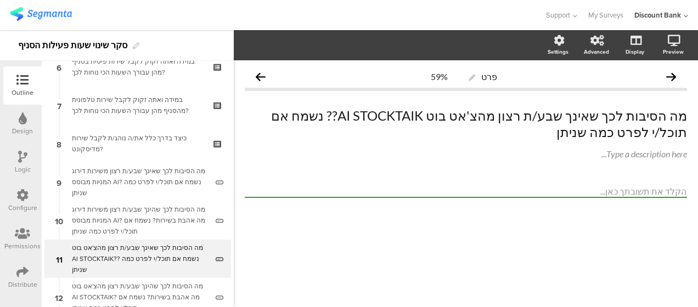
click at [214, 265] on icon at bounding box center [218, 266] width 9 height 10
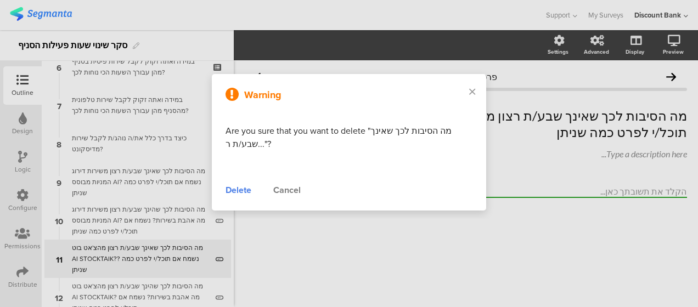
click at [237, 192] on div "Delete" at bounding box center [238, 190] width 26 height 13
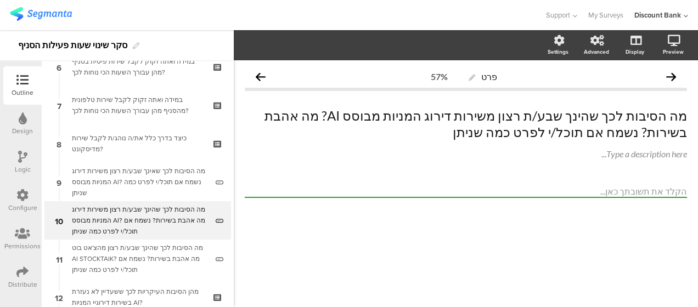
click at [214, 266] on icon at bounding box center [218, 266] width 9 height 10
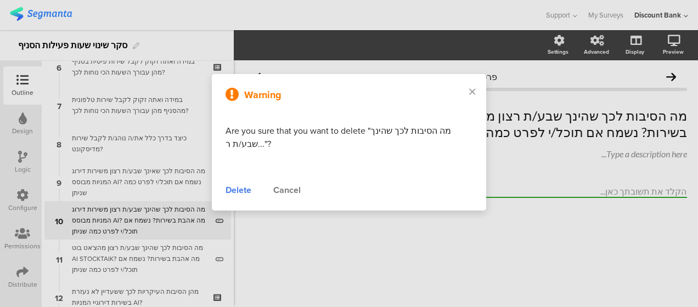
click at [241, 186] on div "Delete" at bounding box center [238, 190] width 26 height 13
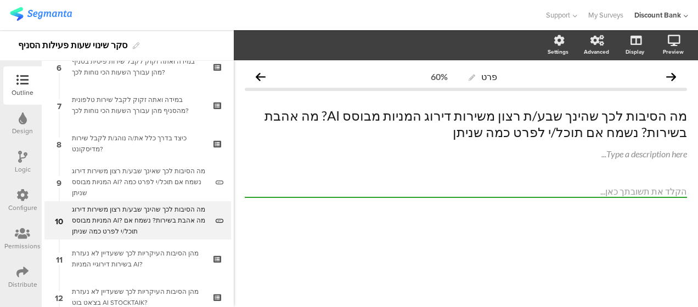
click at [171, 218] on div "מה הסיבות לכך שהינך שבע/ת רצון משירות דירוג המניות מבוסס AI? מה אהבת בשירות? נש…" at bounding box center [139, 220] width 135 height 33
click at [214, 224] on icon at bounding box center [218, 228] width 9 height 10
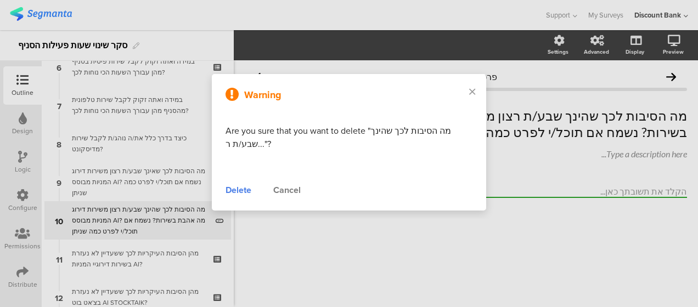
click at [248, 191] on div "Delete" at bounding box center [238, 190] width 26 height 13
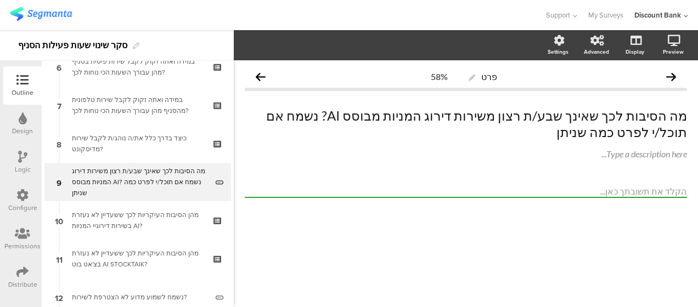
click at [165, 217] on div "מהן הסיבות העיקריות לכך ששעדיין לא נעזרת בשירות דירוגיי המניות AI?" at bounding box center [137, 221] width 131 height 22
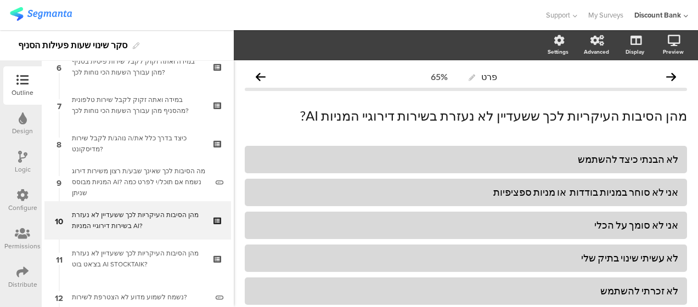
click at [214, 230] on icon at bounding box center [218, 228] width 9 height 10
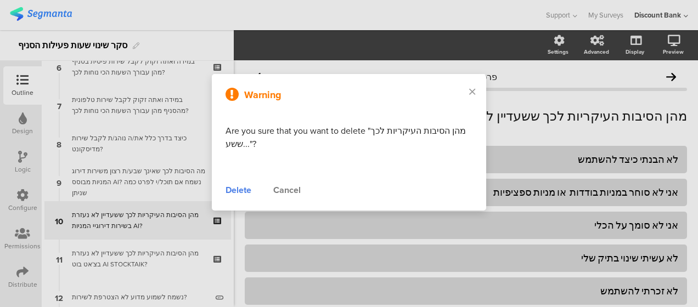
click at [245, 191] on div "Delete" at bounding box center [238, 190] width 26 height 13
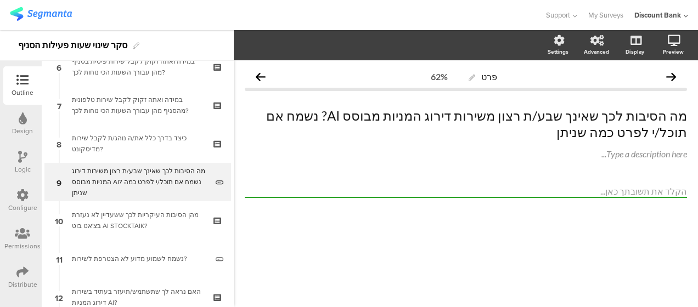
click at [152, 229] on div "מהן הסיבות העיקריות לכך ששעדיין לא נעזרת בצ'אט בוט AI STOCKTAIK?" at bounding box center [137, 221] width 131 height 22
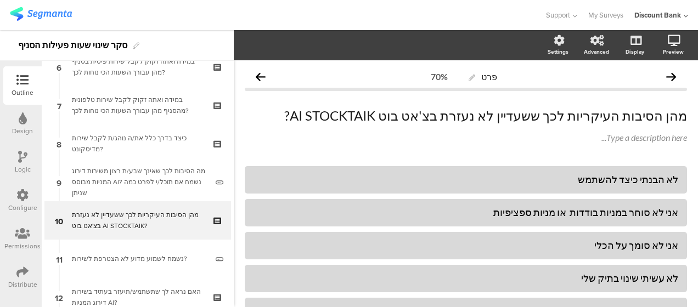
click at [214, 229] on icon at bounding box center [218, 228] width 9 height 10
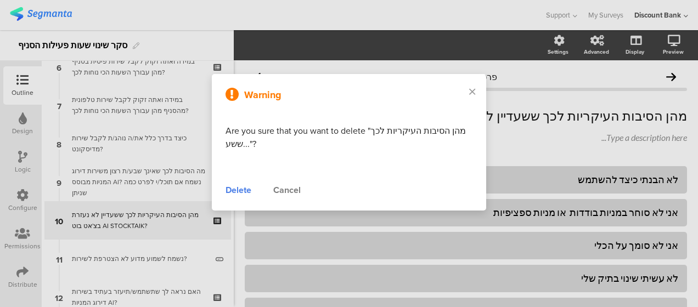
click at [241, 191] on div "Delete" at bounding box center [238, 190] width 26 height 13
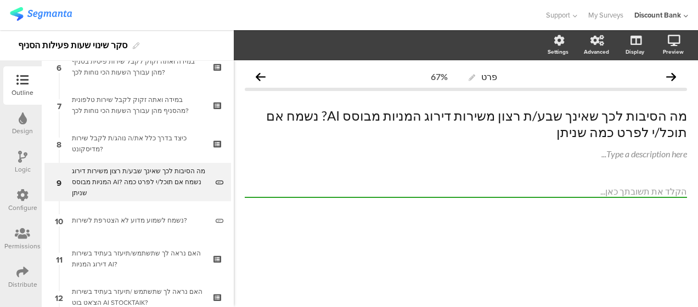
click at [162, 224] on div "נשמח לשמוע מדוע לא הצטרפת לשירות?" at bounding box center [139, 220] width 135 height 11
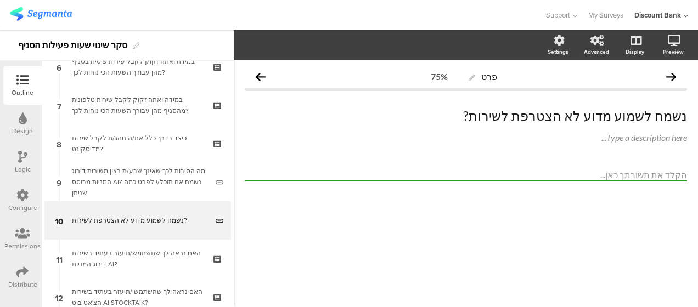
click at [214, 225] on icon at bounding box center [218, 228] width 9 height 10
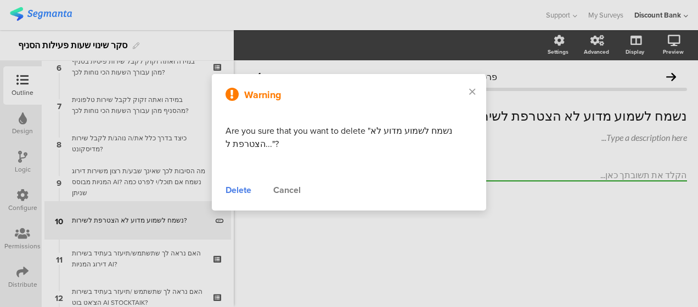
click at [239, 191] on div "Delete" at bounding box center [238, 190] width 26 height 13
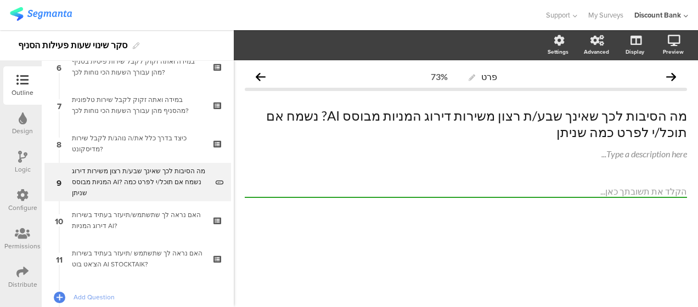
click at [214, 226] on icon at bounding box center [218, 228] width 9 height 10
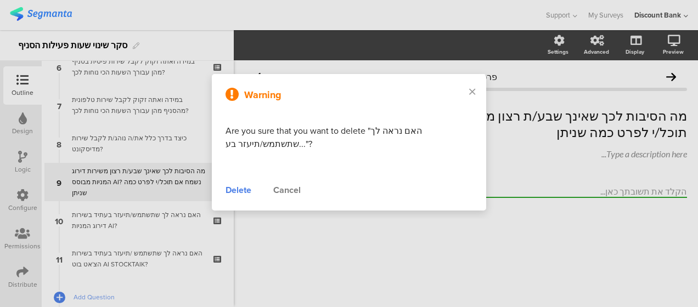
click at [240, 189] on div "Delete" at bounding box center [238, 190] width 26 height 13
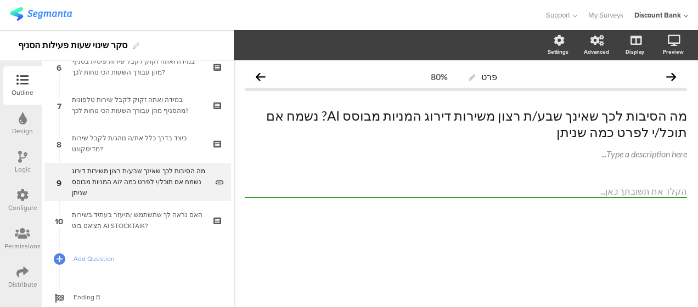
click at [191, 221] on div "האם נראה לך שתשתמש /תיעזר בעתיד בשירות הצ'אט בוט AI STOCKTAIK?" at bounding box center [137, 221] width 131 height 22
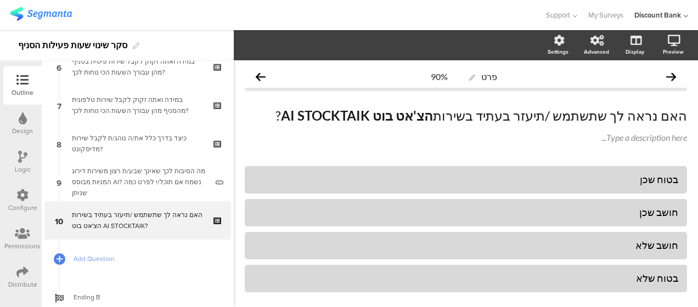
click at [214, 225] on icon at bounding box center [218, 228] width 9 height 10
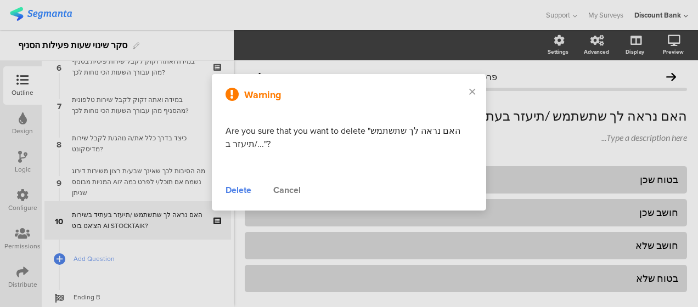
click at [239, 189] on div "Delete" at bounding box center [238, 190] width 26 height 13
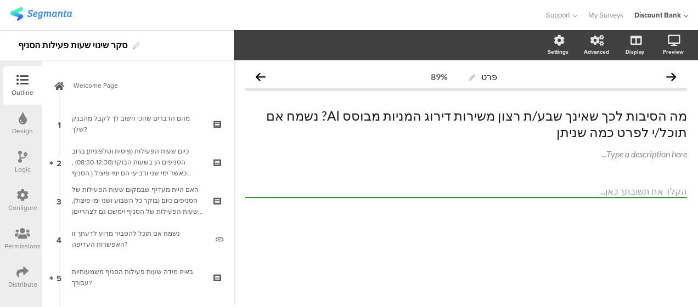
click at [152, 117] on link "1 מהם הדברים שהכי חשוב לך לקבל מהבנק שלך?" at bounding box center [137, 124] width 187 height 38
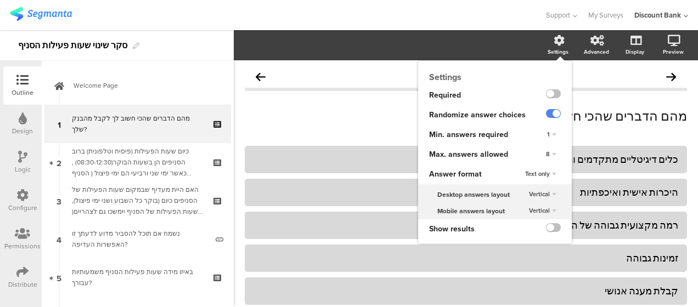
click at [545, 155] on div "8" at bounding box center [550, 154] width 19 height 13
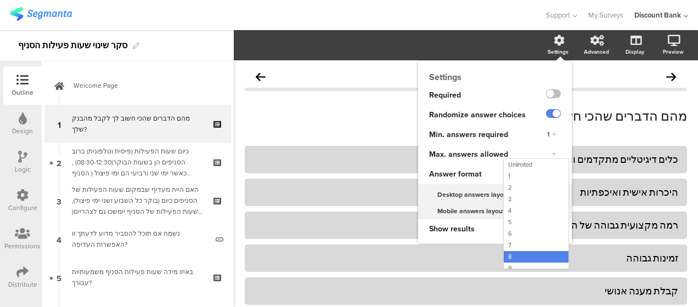
click at [511, 201] on div "3" at bounding box center [536, 200] width 65 height 12
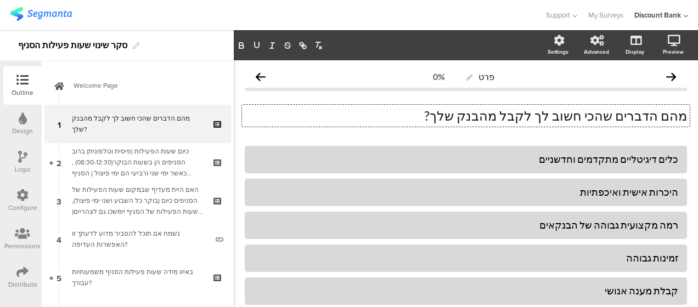
click at [686, 212] on div "פרט 0% מהם הדברים שהכי חשוב לך לקבל מהבנק שלך? מהם הדברים שהכי חשוב לך לקבל מהב…" at bounding box center [466, 270] width 464 height 421
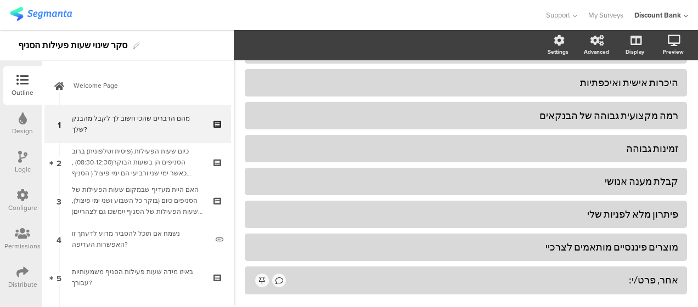
scroll to position [132, 0]
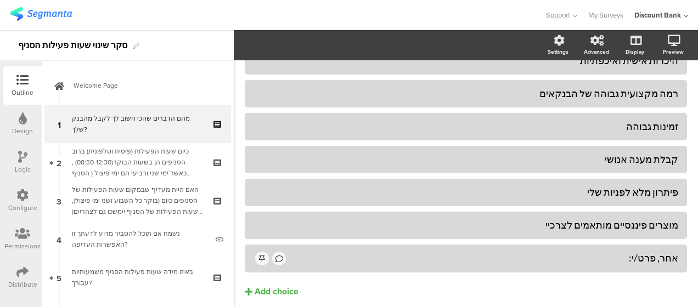
click at [117, 159] on div "כיום שעות הפעילות (פיסית וטלפונית) ברוב הסניפים הן בשעות הבוקר(08:30-12:30) , כ…" at bounding box center [137, 162] width 131 height 33
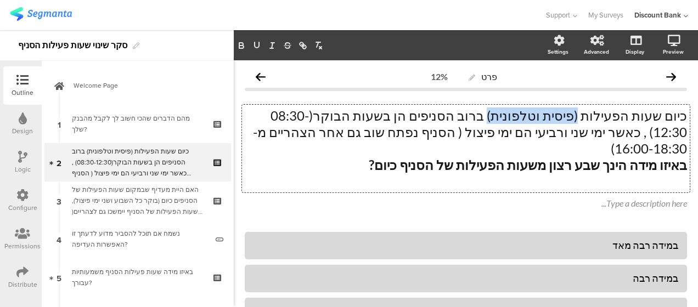
drag, startPoint x: 513, startPoint y: 115, endPoint x: 55, endPoint y: 2, distance: 471.8
click at [592, 114] on div "כיום שעות הפעילות (פיסית וטלפונית) ברוב הסניפים הן בשעות הבוקר(08:30-12:30) , כ…" at bounding box center [466, 149] width 448 height 88
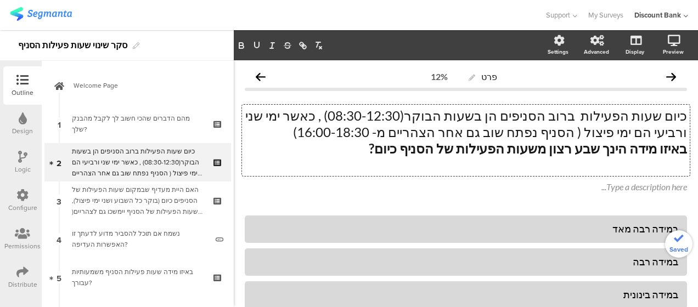
click at [525, 115] on p "כיום שעות הפעילות ברוב הסניפים הן בשעות הבוקר(08:30-12:30) , כאשר ימי שני ורביע…" at bounding box center [466, 124] width 442 height 33
click at [526, 117] on p "כיום שעות הפעילות ברוב הסניפים הן בשעות הבוקר(08:30-12:30) , כאשר ימי שני ורביע…" at bounding box center [466, 124] width 442 height 33
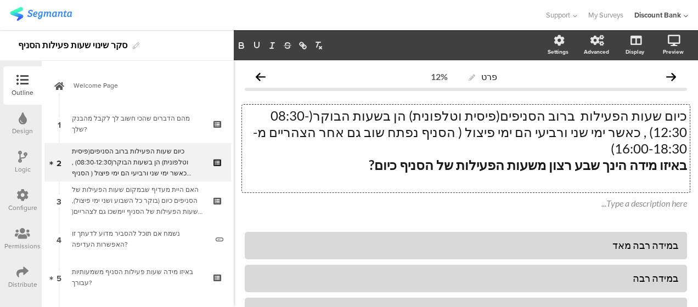
click at [590, 118] on p "כיום שעות הפעילות ברוב הסניפים(פיסית וטלפונית) הן בשעות הבוקר(08:30-12:30) , כא…" at bounding box center [466, 132] width 442 height 49
click at [177, 193] on div "האם היית מעדיף שבמקום שעות הפעילות של הסניפים כיום (בוקר כל השבוע ושני ימי פיצו…" at bounding box center [137, 200] width 131 height 33
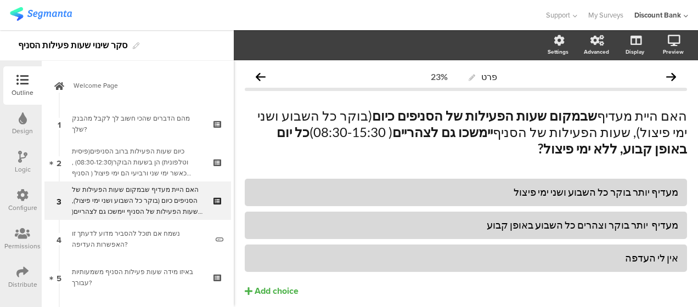
click at [172, 239] on div "נשמח אם תוכל להסביר מדוע לדעתך זו האפשרות העדיפה?" at bounding box center [139, 239] width 135 height 22
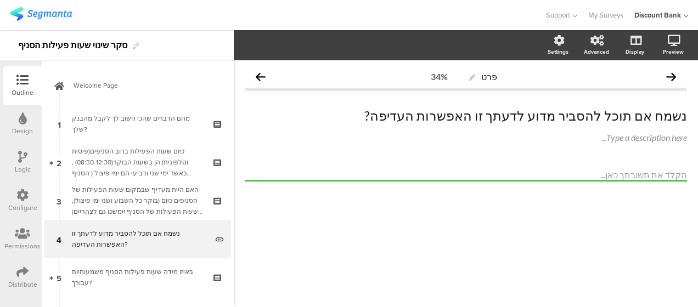
click at [172, 270] on div "באיזו מידה שעות פעילות הסניף משמעותיות עבורך?" at bounding box center [137, 278] width 131 height 22
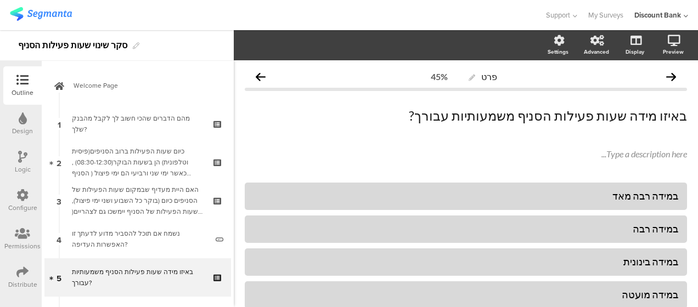
click at [0, 0] on icon at bounding box center [0, 0] width 0 height 0
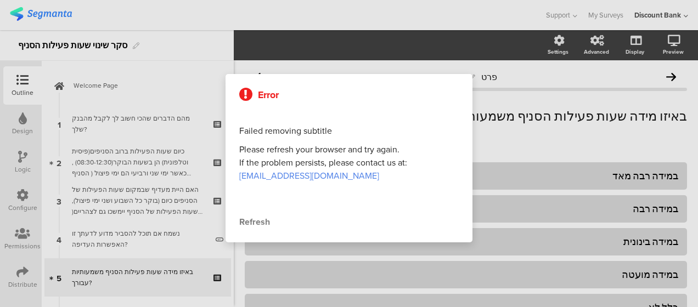
click at [253, 223] on div "Refresh" at bounding box center [348, 222] width 219 height 13
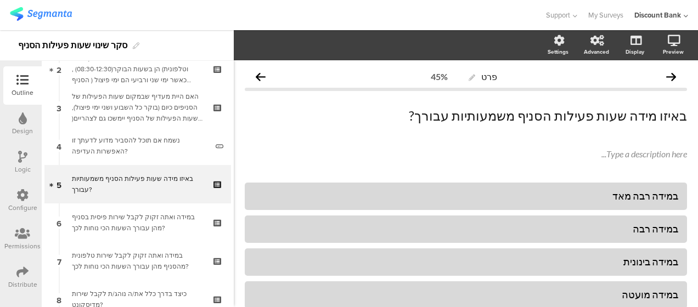
scroll to position [93, 0]
click at [687, 147] on icon at bounding box center [690, 146] width 6 height 7
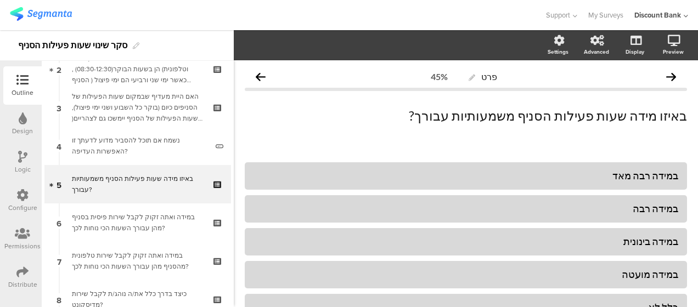
click at [160, 224] on div "במידה ואתה זקוק לקבל שירות פיסית בסניף מהן עבורך השעות הכי נוחות לכך?" at bounding box center [137, 223] width 131 height 22
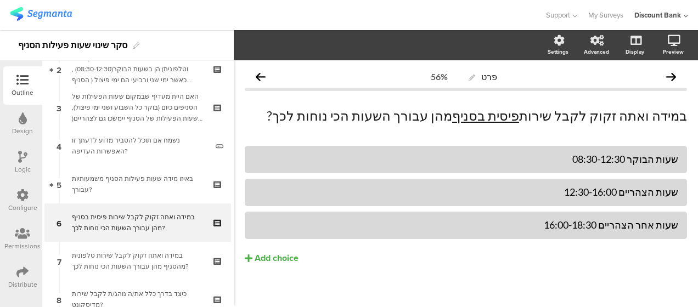
click at [157, 261] on div "במידה ואתה זקוק לקבל שירות טלפונית מהסניף מהן עבורך השעות הכי נוחות לכך?" at bounding box center [137, 261] width 131 height 22
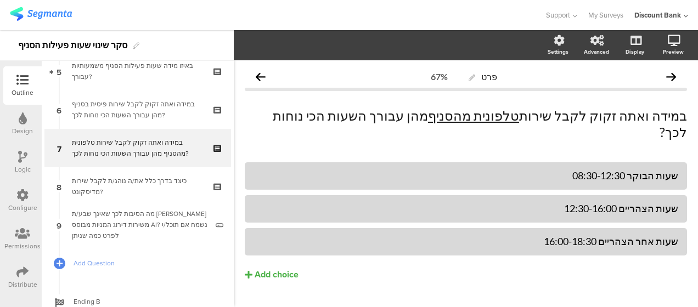
scroll to position [203, 0]
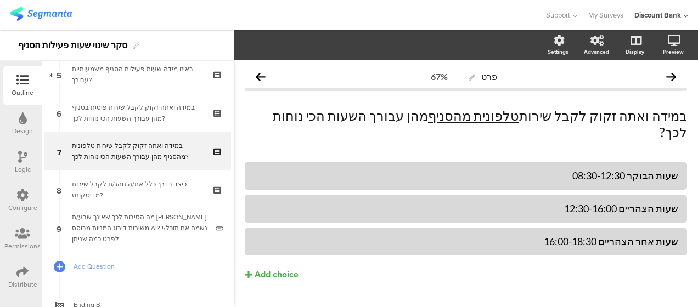
click at [156, 189] on div "כיצד בדרך כלל את/ה נוהג/ת לקבל שירות מדיסקונט?" at bounding box center [137, 190] width 131 height 22
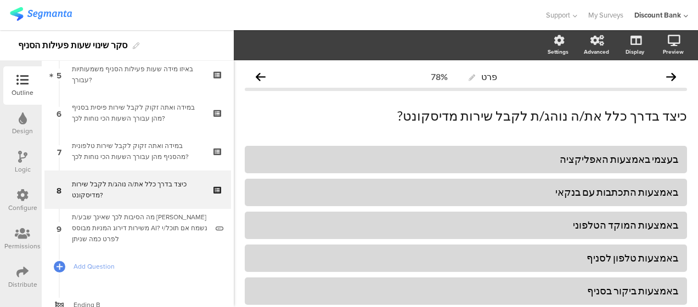
scroll to position [245, 0]
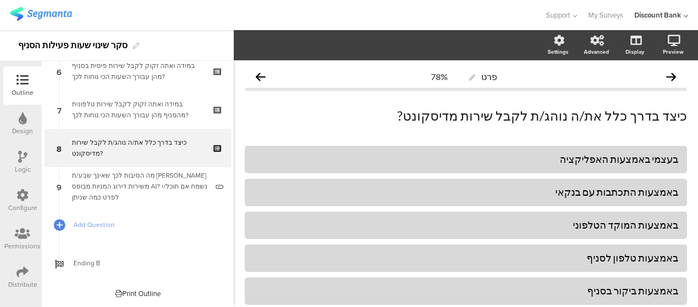
click at [138, 179] on div "מה הסיבות לכך שאינך שבע/ת רצון משירות דירוג המניות מבוסס AI? נשמח אם תוכל/י לפר…" at bounding box center [139, 186] width 135 height 33
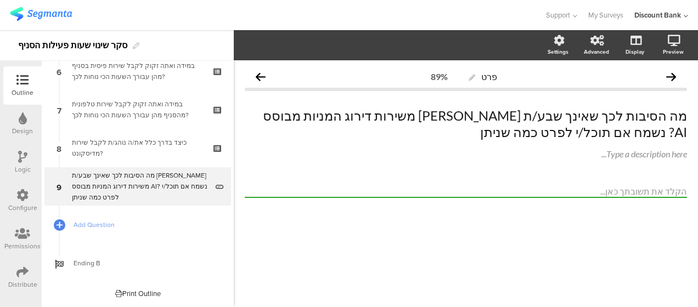
click at [214, 194] on icon at bounding box center [218, 194] width 9 height 10
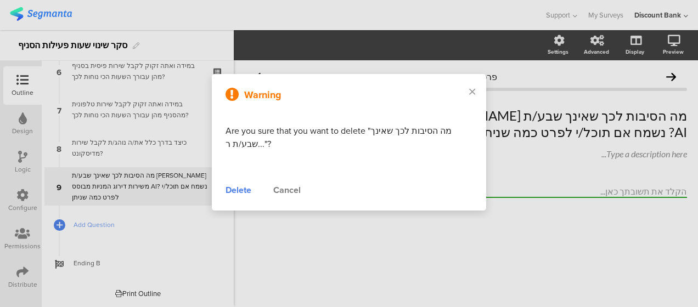
click at [233, 190] on div "Delete" at bounding box center [238, 190] width 26 height 13
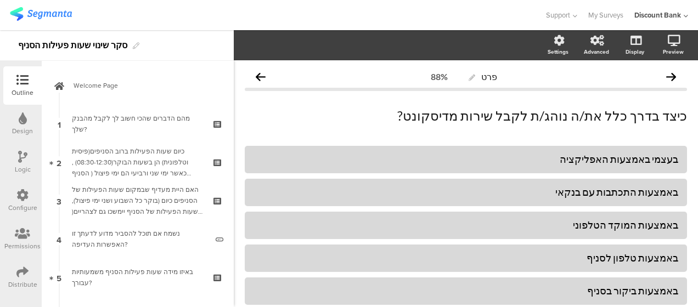
click at [156, 129] on div "מהם הדברים שהכי חשוב לך לקבל מהבנק שלך?" at bounding box center [137, 124] width 131 height 22
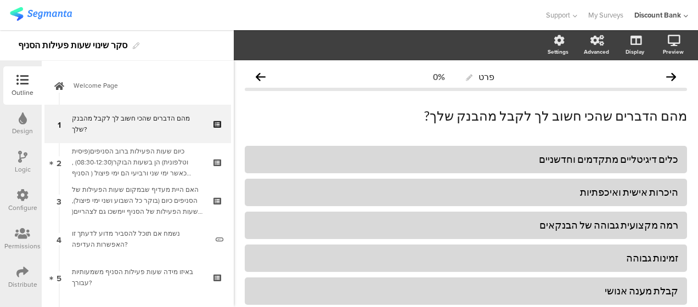
click at [21, 159] on icon at bounding box center [22, 157] width 9 height 12
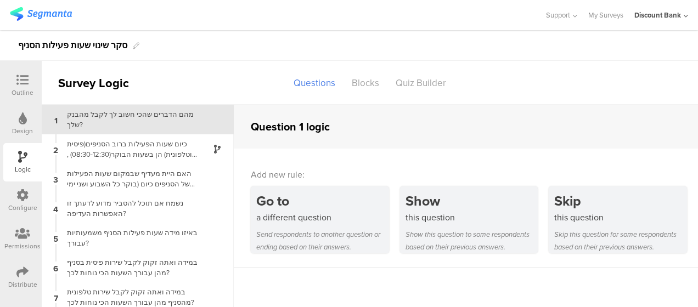
click at [216, 149] on icon at bounding box center [217, 149] width 7 height 9
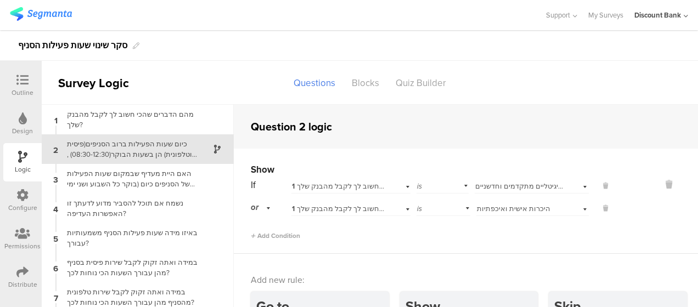
click at [656, 180] on icon at bounding box center [669, 184] width 26 height 13
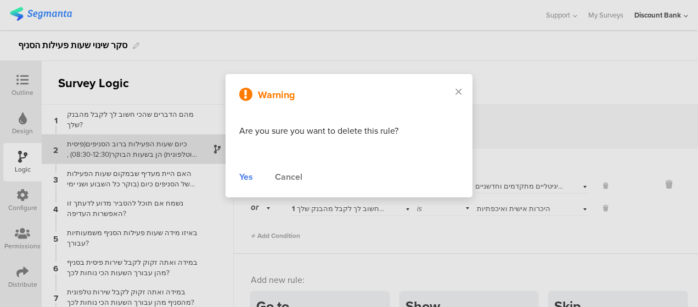
click at [241, 176] on div "Yes" at bounding box center [246, 177] width 14 height 13
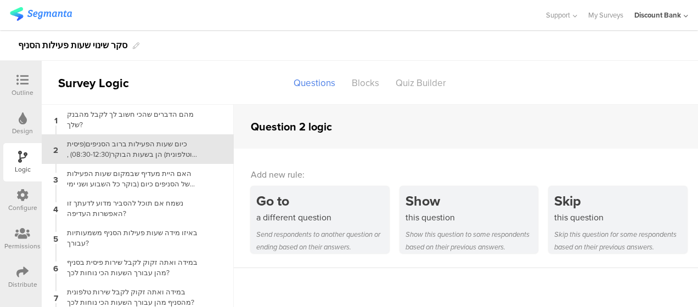
click at [129, 219] on div "4 נשמח אם תוכל להסביר מדוע לדעתך זו האפשרות העדיפה?" at bounding box center [138, 209] width 192 height 30
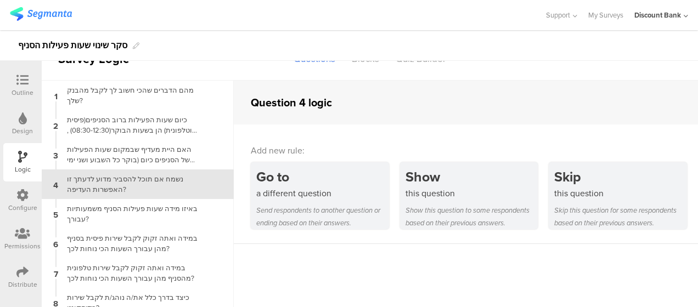
scroll to position [24, 0]
click at [453, 190] on div "this question" at bounding box center [471, 193] width 133 height 13
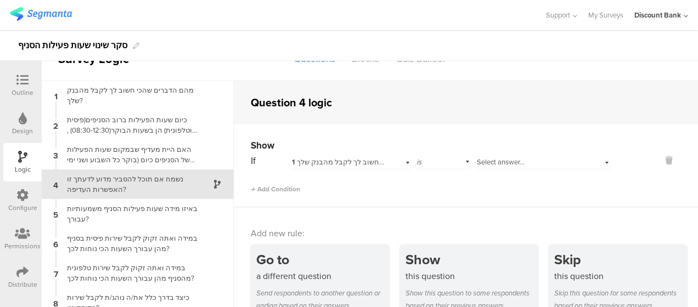
click at [361, 164] on span "1 מהם הדברים שהכי חשוב לך לקבל מהבנק שלך?" at bounding box center [366, 162] width 149 height 10
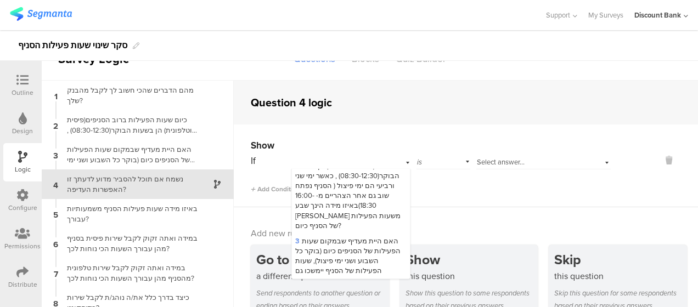
scroll to position [52, 0]
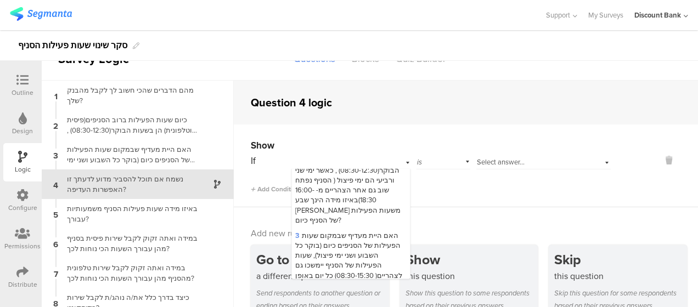
click at [348, 245] on span "3 האם היית מעדיף שבמקום שעות הפעילות של הסניפים כיום (בוקר כל השבוע ושני ימי פי…" at bounding box center [348, 260] width 107 height 60
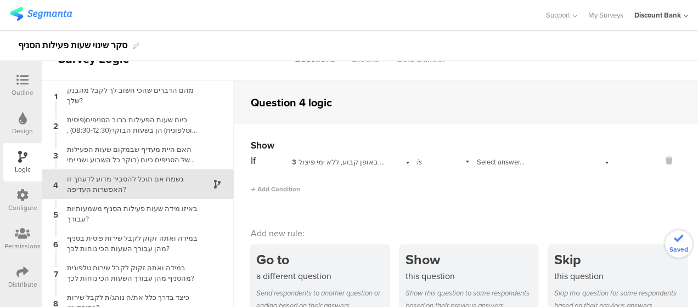
click at [521, 161] on div "Select answer..." at bounding box center [531, 162] width 108 height 10
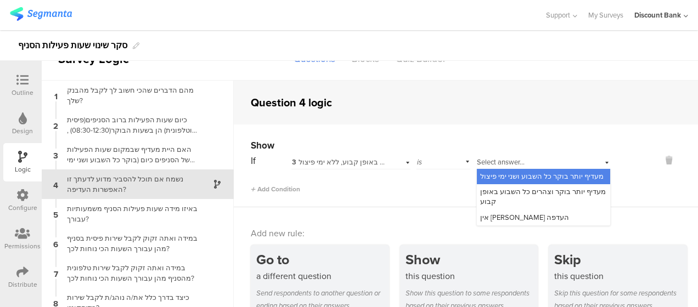
click at [526, 179] on span "מעדיף יותר בוקר כל השבוע ושני ימי פיצול" at bounding box center [541, 176] width 123 height 10
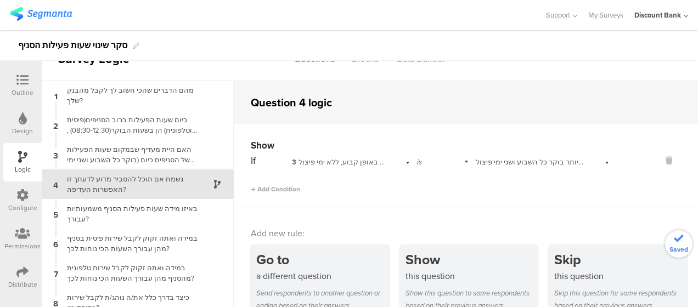
click at [288, 192] on span "Add Condition" at bounding box center [275, 189] width 49 height 10
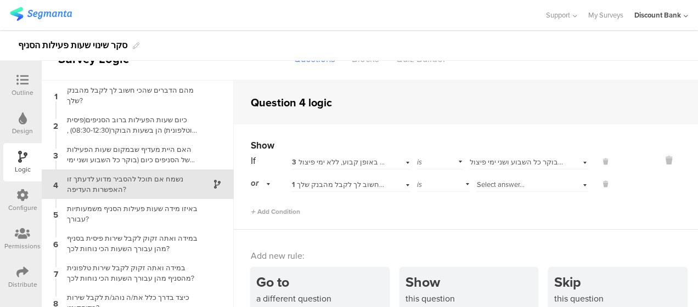
click at [340, 188] on span "1 מהם הדברים שהכי חשוב לך לקבל מהבנק שלך?" at bounding box center [366, 184] width 149 height 10
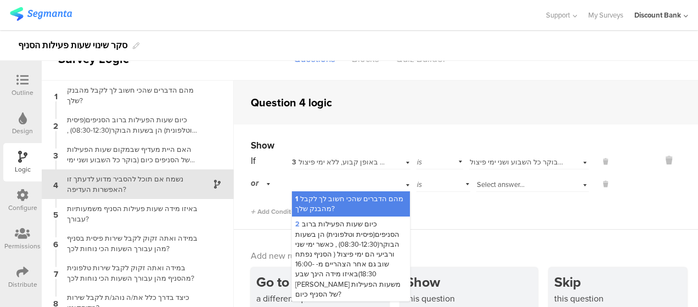
click at [338, 255] on span "2 כיום שעות הפעילות ברוב הסניפים(פיסית וטלפונית) הן בשעות הבוקר(08:30-12:30) , …" at bounding box center [347, 259] width 105 height 80
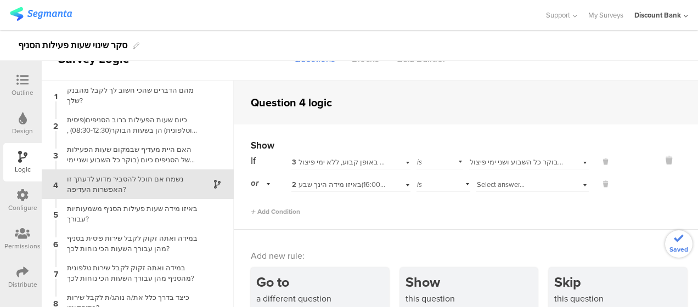
click at [337, 188] on span "2 כיום שעות הפעילות ברוב הסניפים(פיסית וטלפונית) הן בשעות הבוקר(08:30-12:30) , …" at bounding box center [655, 184] width 726 height 10
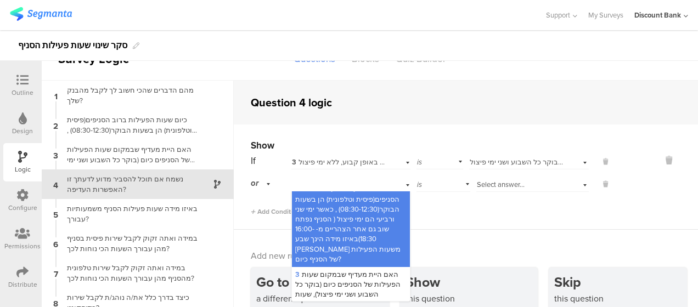
scroll to position [58, 0]
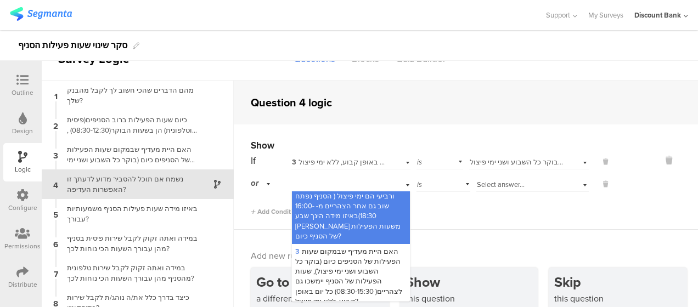
click at [341, 269] on span "3 האם היית מעדיף שבמקום שעות הפעילות של הסניפים כיום (בוקר כל השבוע ושני ימי פי…" at bounding box center [348, 276] width 107 height 60
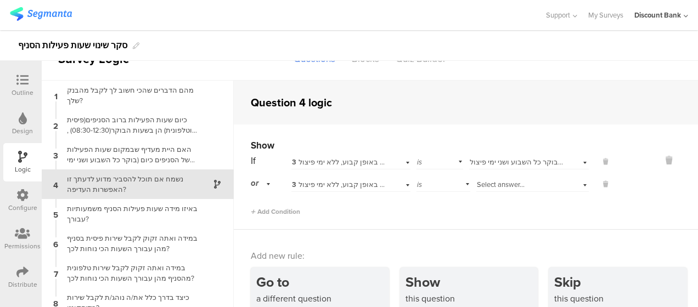
click at [485, 183] on span "Select answer..." at bounding box center [501, 184] width 48 height 10
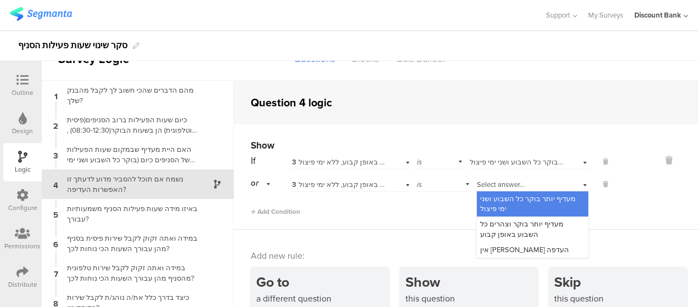
click at [495, 224] on span "מעדיף יותר בוקר וצהרים כל השבוע באופן קבוע" at bounding box center [521, 229] width 83 height 20
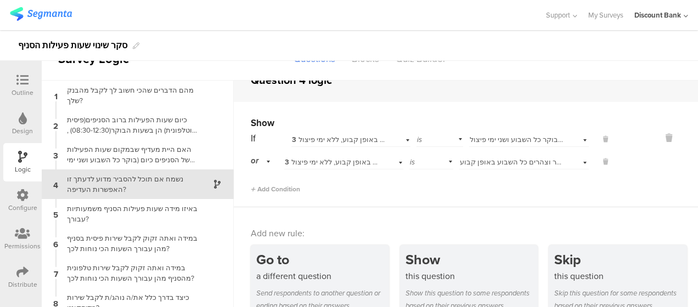
scroll to position [44, 0]
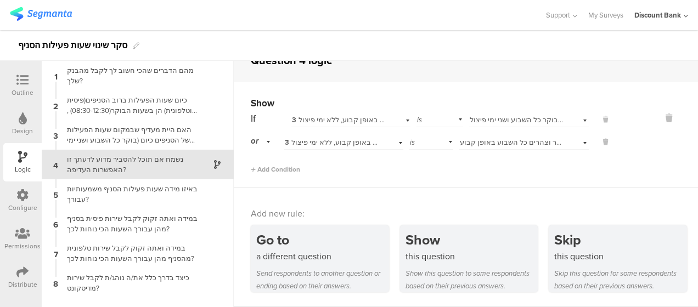
click at [24, 83] on icon at bounding box center [22, 80] width 12 height 12
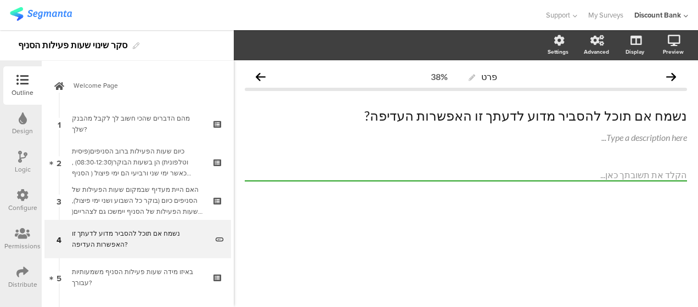
click at [156, 157] on div "כיום שעות הפעילות ברוב הסניפים(פיסית וטלפונית) הן בשעות הבוקר(08:30-12:30) , כא…" at bounding box center [137, 162] width 131 height 33
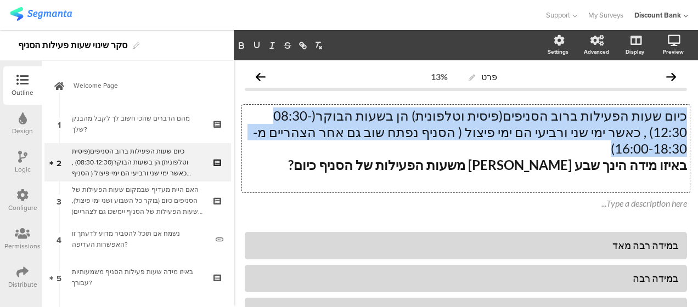
click at [697, 105] on div "Settings Advanced Display Preview פרט 13%" at bounding box center [466, 168] width 464 height 277
click at [697, 88] on div "Settings Advanced Display Preview פרט 13%" at bounding box center [466, 168] width 464 height 277
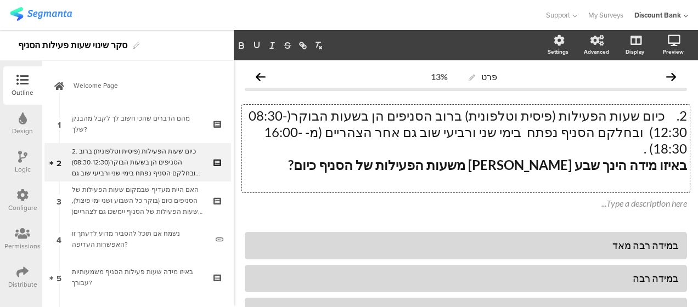
click at [654, 114] on p "2. כיום שעות הפעילות (פיסית וטלפונית) ברוב הסניפים הן בשעות הבוקר(08:30-12:30) …" at bounding box center [466, 132] width 442 height 49
click at [656, 117] on p "2. כיום שעות הפעילות (פיסית וטלפונית) ברוב הסניפים הן בשעות הבוקר(08:30-12:30) …" at bounding box center [466, 132] width 442 height 49
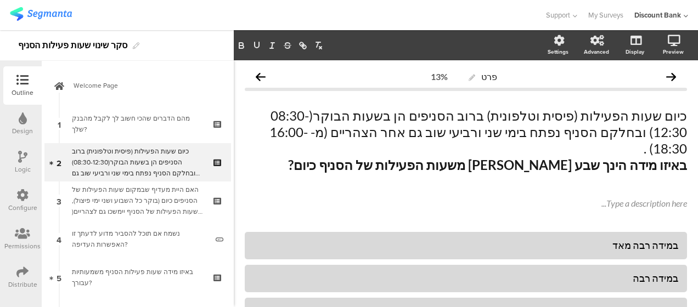
click at [129, 205] on div "האם היית מעדיף שבמקום שעות הפעילות של הסניפים כיום (בוקר כל השבוע ושני ימי פיצו…" at bounding box center [137, 200] width 131 height 33
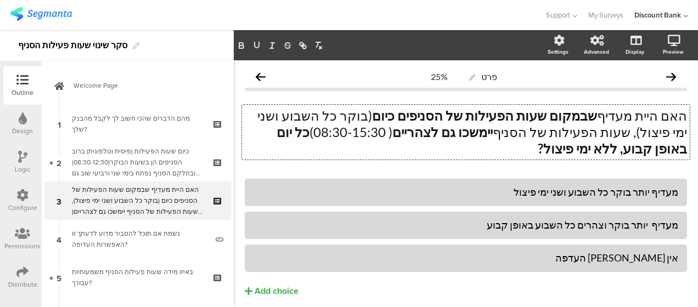
click at [461, 132] on div "האם היית מעדיף שבמקום שעות הפעילות של הסניפים כיום (בוקר כל השבוע ושני ימי פיצו…" at bounding box center [466, 132] width 448 height 55
click at [457, 132] on p "האם היית מעדיף שבמקום שעות הפעילות של הסניפים כיום (בוקר כל השבוע ושני ימי פיצו…" at bounding box center [466, 132] width 442 height 49
click at [651, 148] on strong "כל יום באופן קבוע, ללא ימי פיצול?" at bounding box center [480, 140] width 413 height 32
click at [643, 146] on strong "כל יום באופן קבוע, ללא ימי פיצול?" at bounding box center [480, 140] width 413 height 32
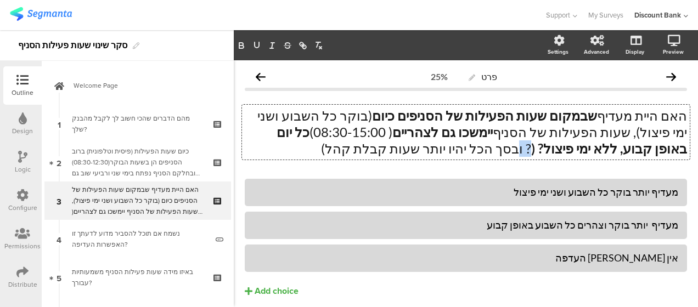
drag, startPoint x: 629, startPoint y: 145, endPoint x: 639, endPoint y: 146, distance: 9.5
click at [639, 146] on p "האם היית מעדיף שבמקום שעות הפעילות של הסניפים כיום (בוקר כל השבוע ושני ימי פיצו…" at bounding box center [466, 132] width 442 height 49
click at [564, 196] on div "מעדיף יותר בוקר כל השבוע ושני ימי פיצול" at bounding box center [465, 192] width 425 height 13
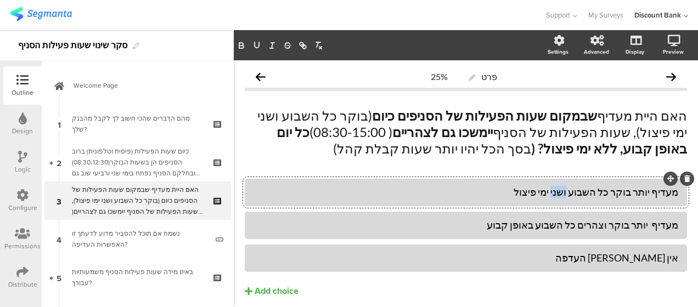
click at [564, 196] on div "מעדיף יותר בוקר כל השבוע ושני ימי פיצול" at bounding box center [465, 192] width 425 height 13
click at [512, 194] on div "מעדיף יותר בוקר כל השבוע ושני ימי פיצול" at bounding box center [465, 192] width 425 height 13
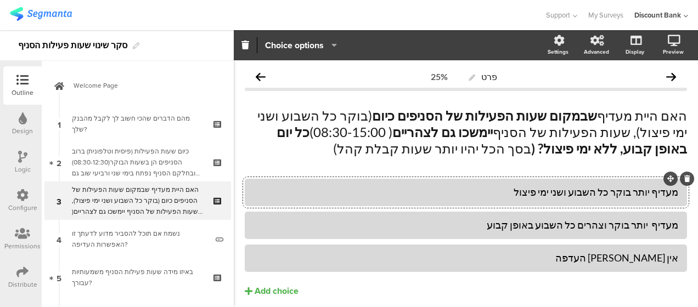
click at [512, 194] on div "מעדיף יותר בוקר כל השבוע ושני ימי פיצול" at bounding box center [465, 192] width 425 height 13
paste div
click at [652, 194] on div "• מעדיף פחות שעות קבלת קהל ועם אפשרות לקבלת שירות במשך יומיים אחה"צ" at bounding box center [465, 192] width 425 height 13
drag, startPoint x: 411, startPoint y: 195, endPoint x: 541, endPoint y: 204, distance: 130.9
click at [541, 204] on div "מעדיף פחות שעות קבלת קהל ועם אפשרות לקבלת שירות במשך יומיים אחה"צ" at bounding box center [466, 192] width 442 height 27
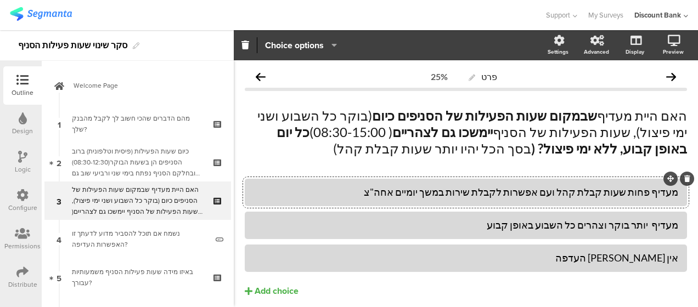
click at [541, 204] on div at bounding box center [466, 192] width 442 height 27
drag, startPoint x: 559, startPoint y: 195, endPoint x: 647, endPoint y: 198, distance: 87.8
click at [647, 197] on div "מעדיף פחות שעות קבלת קהל ועם אפשרות לקבלת שירות במשך יומיים אחה"צ" at bounding box center [465, 192] width 425 height 13
click at [471, 190] on div "מעדיף את האפשרות לקבלת שירות במשך יומיים אחה"צ" at bounding box center [465, 192] width 425 height 13
click at [442, 196] on div "מעדיף את האפשרות לקבלת שירות במשך יומיים אחה"צ" at bounding box center [465, 192] width 425 height 13
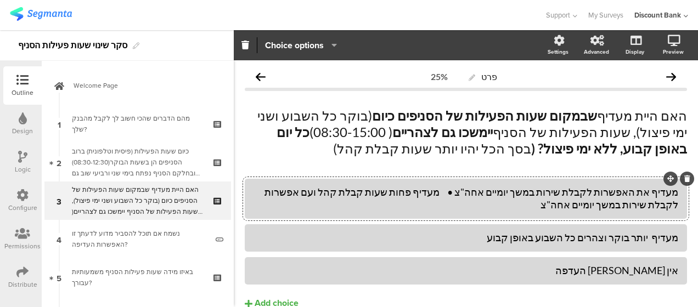
drag, startPoint x: 372, startPoint y: 194, endPoint x: 354, endPoint y: 213, distance: 27.2
click at [354, 213] on div "מעדיף את האפשרות לקבלת שירות במשך יומיים אחה"צ • מעדיף פחות שעות קבלת קהל ועם א…" at bounding box center [465, 198] width 425 height 31
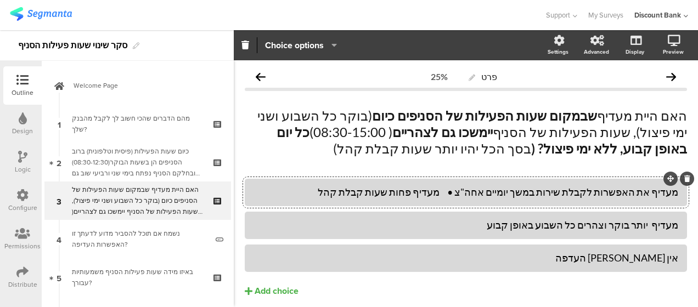
click at [599, 192] on div "מעדיף את האפשרות לקבלת שירות במשך יומיים אחה"צ • מעדיף פחות שעות קבלת קהל" at bounding box center [465, 192] width 425 height 13
click at [526, 190] on div "מעדיף את האפשרות הנוכחית- קבלת שירות במשך יומיים אחה"צ • מעדיף פחות שעות קבלת ק…" at bounding box center [465, 192] width 425 height 13
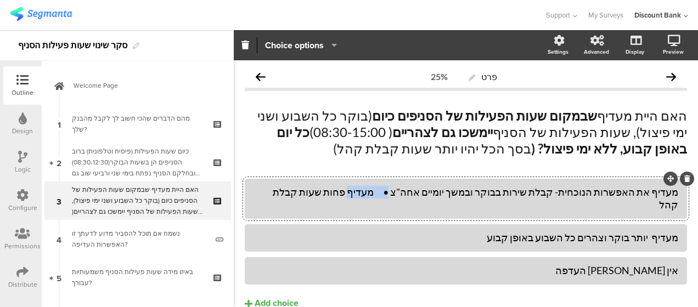
drag, startPoint x: 387, startPoint y: 191, endPoint x: 431, endPoint y: 190, distance: 43.3
click at [430, 190] on div "מעדיף את האפשרות הנוכחית- קבלת שירות בבוקר ובמשך יומיים אחה"צ • מעדיף פחות שעות…" at bounding box center [465, 199] width 425 height 26
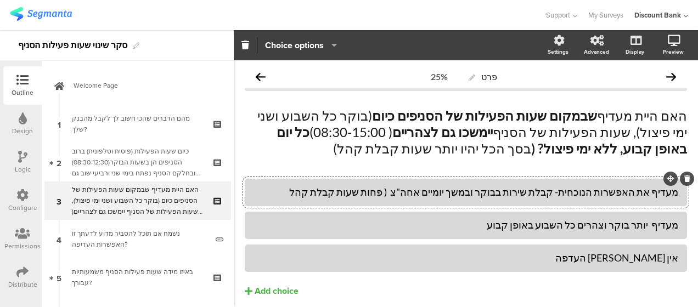
click at [350, 193] on div "מעדיף את האפשרות הנוכחית- קבלת שירות בבוקר ובמשך יומיים אחה"צ ( פחות שעות קבלת …" at bounding box center [465, 192] width 425 height 13
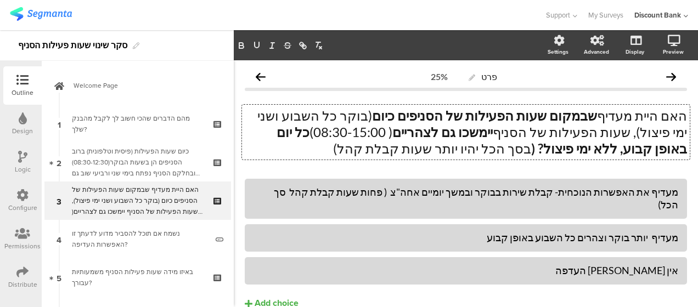
drag, startPoint x: 605, startPoint y: 120, endPoint x: 611, endPoint y: 117, distance: 6.4
click at [611, 117] on div "האם היית מעדיף שבמקום שעות הפעילות של הסניפים כיום (בוקר כל השבוע ושני ימי פיצו…" at bounding box center [466, 132] width 448 height 55
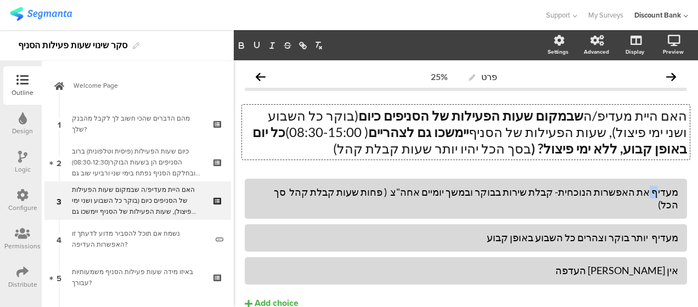
click at [646, 194] on div "מעדיף את האפשרות הנוכחית- קבלת שירות בבוקר ובמשך יומיים אחה"צ ( פחות שעות קבלת …" at bounding box center [465, 199] width 425 height 26
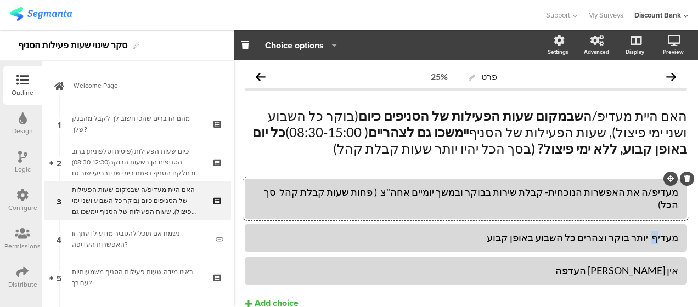
click at [651, 231] on div "מעדיף יותר בוקר וצהרים כל השבוע באופן קבוע" at bounding box center [465, 237] width 425 height 13
click at [585, 231] on div "מעדיפ/ה יותר בוקר וצהרים כל השבוע באופן קבוע" at bounding box center [465, 237] width 425 height 13
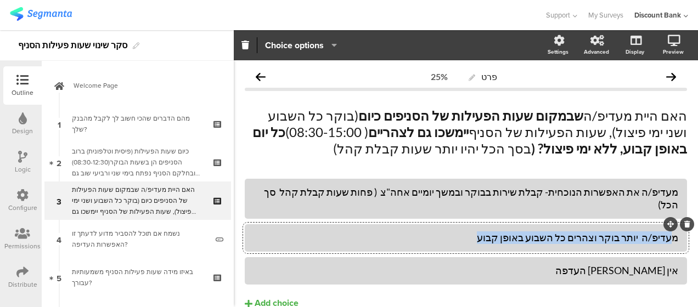
drag, startPoint x: 500, startPoint y: 227, endPoint x: 666, endPoint y: 230, distance: 165.7
click at [666, 231] on div "מעדיפ/ה יותר בוקר וצהרים כל השבוע באופן קבוע" at bounding box center [465, 237] width 425 height 13
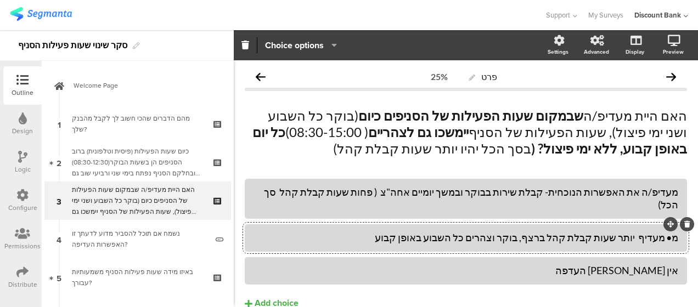
click at [666, 231] on div "מ• מעדיף יותר שעות קבלת קהל ברצף, בוקר וצהרים כל השבוע באופן קבוע" at bounding box center [465, 237] width 425 height 13
drag, startPoint x: 654, startPoint y: 225, endPoint x: 681, endPoint y: 226, distance: 26.9
click at [681, 226] on div "פרט 25% האם היית מעדיפ/ה שבמקום שעות הפעילות של הסניפים כיום (בוקר כל השבוע ושנ…" at bounding box center [466, 210] width 464 height 301
click at [648, 231] on div "מעדיף יותר שעות קבלת קהל ברצף, בוקר וצהרים כל השבוע באופן קבוע" at bounding box center [465, 237] width 425 height 13
click at [340, 189] on div "מעדיפ/ה את האפשרות הנוכחית- קבלת שירות בבוקר ובמשך יומיים אחה"צ ( פחות שעות קבל…" at bounding box center [465, 199] width 425 height 26
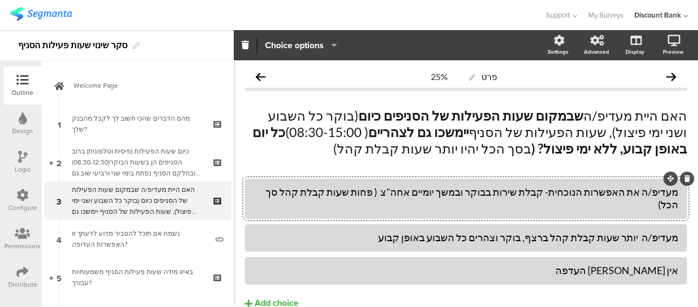
click at [401, 231] on div "מעדיפ/ה יותר שעות קבלת קהל ברצף, בוקר וצהרים כל השבוע באופן קבוע" at bounding box center [465, 237] width 425 height 13
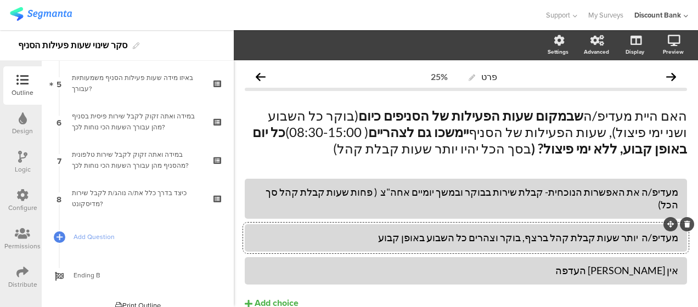
scroll to position [206, 0]
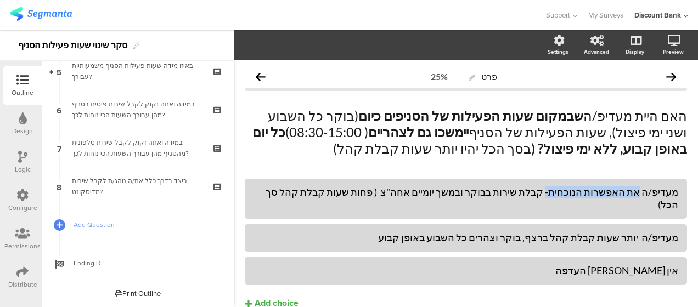
drag, startPoint x: 563, startPoint y: 194, endPoint x: 638, endPoint y: 192, distance: 75.2
click at [638, 191] on div "מעדיפ/ה את האפשרות הנוכחית- קבלת שירות בבוקר ובמשך יומיים אחה"צ ( פחות שעות קבל…" at bounding box center [465, 199] width 425 height 26
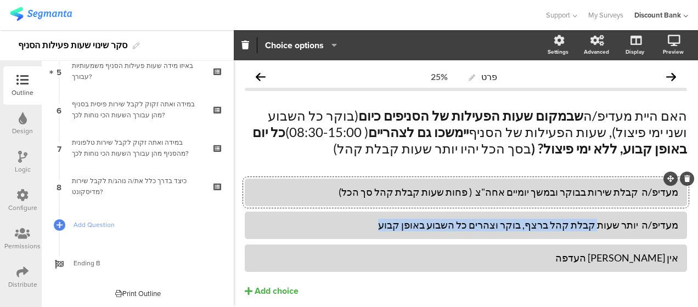
drag, startPoint x: 602, startPoint y: 230, endPoint x: 636, endPoint y: 232, distance: 34.6
click at [636, 232] on div "מעדיפ/ה יותר שעות קבלת קהל ברצף, בוקר וצהרים כל השבוע באופן קבוע" at bounding box center [465, 225] width 425 height 18
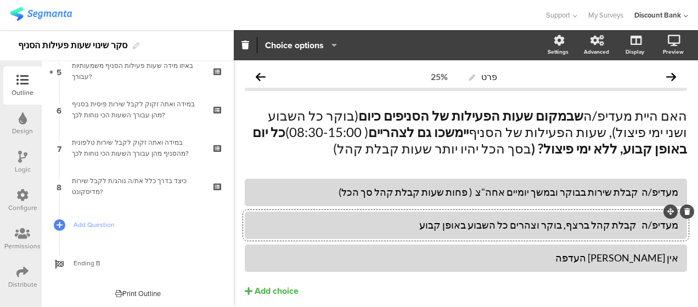
click at [451, 230] on div "מעדיפ/ה קבלת קהל ברצף, בוקר וצהרים כל השבוע באופן קבוע" at bounding box center [465, 225] width 425 height 13
click at [636, 228] on div "מעדיפ/ה קבלת קהל ברצף, בוקר וצהרים כל השבוע באופן קבוע ( יותר שעות קבלת קהל סך …" at bounding box center [465, 225] width 425 height 13
click at [544, 225] on div "מעדיפ/ה קבלת קהל ברצף, בוקר וצהרים כל השבוע באופן קבוע ( יותר שעות קבלת קהל סך …" at bounding box center [465, 225] width 425 height 13
click at [163, 179] on div "כיצד בדרך כלל את/ה נוהג/ת לקבל שירות מדיסקונט?" at bounding box center [137, 187] width 131 height 22
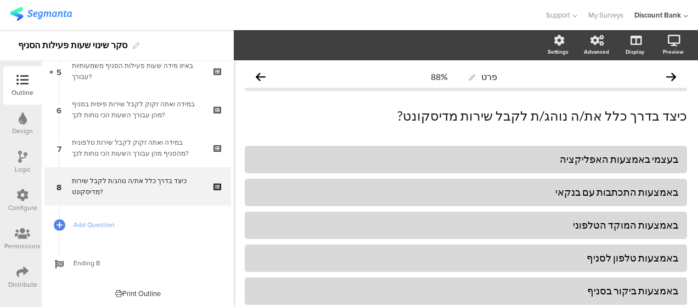
click at [556, 162] on div "בעצמי באמצעות האפליקציה" at bounding box center [465, 159] width 425 height 13
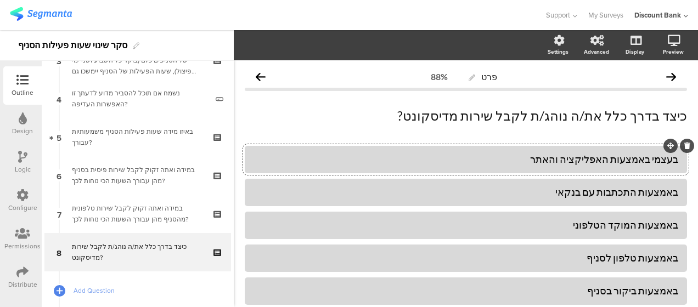
scroll to position [140, 0]
click at [144, 137] on div "באיזו מידה שעות פעילות הסניף משמעותיות עבורך?" at bounding box center [137, 137] width 131 height 22
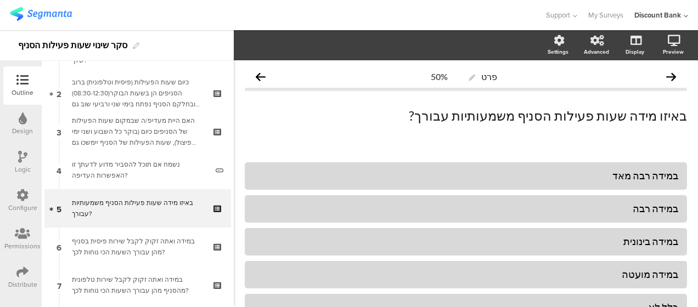
scroll to position [67, 0]
click at [132, 174] on div "נשמח אם תוכל להסביר מדוע לדעתך זו האפשרות העדיפה?" at bounding box center [139, 172] width 135 height 22
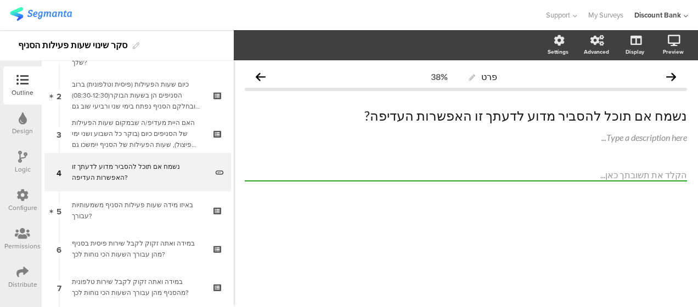
click at [214, 160] on icon at bounding box center [218, 163] width 9 height 7
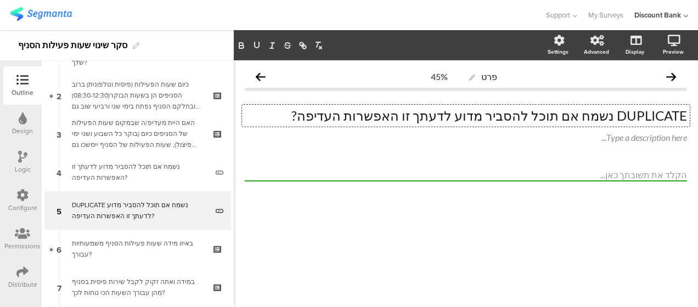
click at [598, 121] on p "DUPLICATE נשמח אם תוכל להסביר מדוע לדעתך זו האפשרות העדיפה?" at bounding box center [466, 116] width 442 height 16
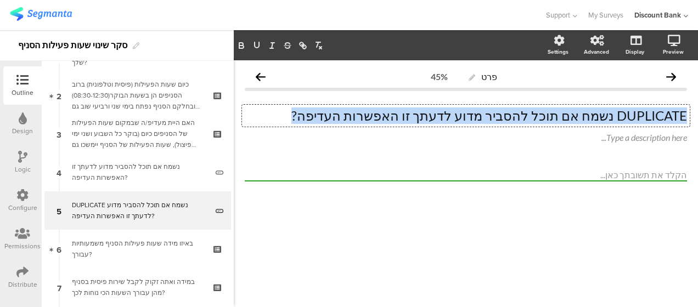
click at [598, 121] on p "DUPLICATE נשמח אם תוכל להסביר מדוע לדעתך זו האפשרות העדיפה?" at bounding box center [466, 116] width 442 height 16
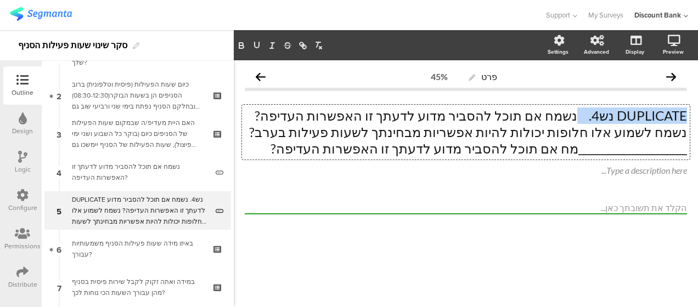
drag, startPoint x: 587, startPoint y: 116, endPoint x: 699, endPoint y: 110, distance: 112.1
click at [697, 110] on div "פרט 45% DUPLICATE נש4. נשמח אם תוכל להסביר מדוע לדעתך זו האפשרות העדיפה? נשמח ל…" at bounding box center [466, 159] width 464 height 198
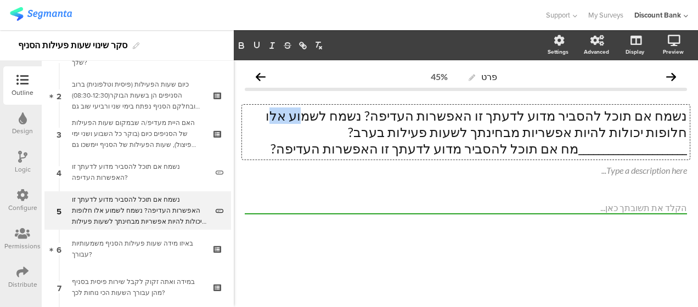
drag, startPoint x: 359, startPoint y: 117, endPoint x: 385, endPoint y: 109, distance: 27.6
click at [385, 109] on p "נשמח אם תוכל להסביר מדוע לדעתך זו האפשרות העדיפה? נשמח לשמוע אלו חלופות יכולות …" at bounding box center [466, 132] width 442 height 49
click at [378, 115] on p "נשמח אם תוכל להסביר מדוע לדעתך זו האפשרות העדיפה? נשמח לשמוע אלו חלופות יכולות …" at bounding box center [466, 132] width 442 height 49
drag, startPoint x: 372, startPoint y: 115, endPoint x: 427, endPoint y: 115, distance: 54.9
click at [427, 115] on p "נשמח אם תוכל להסביר מדוע לדעתך זו האפשרות העדיפה? נשמח לשמוע אלו חלופות יכולות …" at bounding box center [466, 132] width 442 height 49
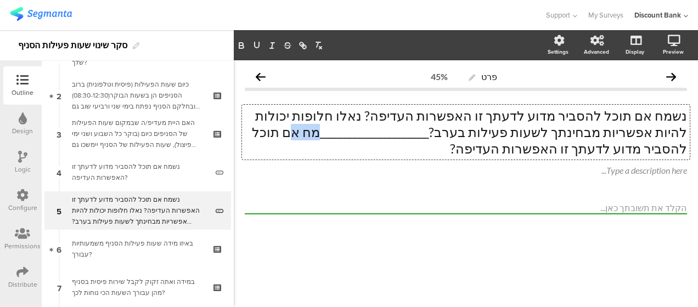
drag, startPoint x: 433, startPoint y: 132, endPoint x: 416, endPoint y: 134, distance: 17.7
click at [415, 134] on p "נשמח אם תוכל להסביר מדוע לדעתך זו האפשרות העדיפה? נאלו חלופות יכולות להיות אפשר…" at bounding box center [466, 132] width 442 height 49
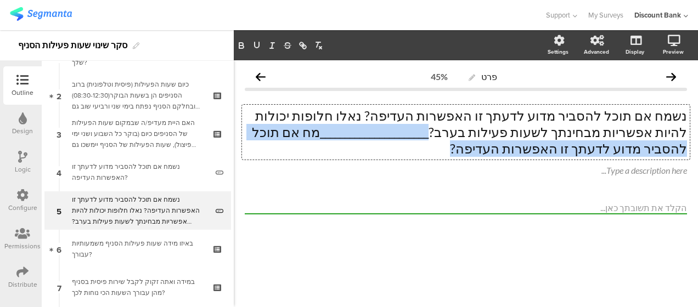
drag, startPoint x: 602, startPoint y: 150, endPoint x: 550, endPoint y: 139, distance: 53.4
click at [549, 139] on p "נשמח אם תוכל להסביר מדוע לדעתך זו האפשרות העדיפה? נאלו חלופות יכולות להיות אפשר…" at bounding box center [466, 132] width 442 height 49
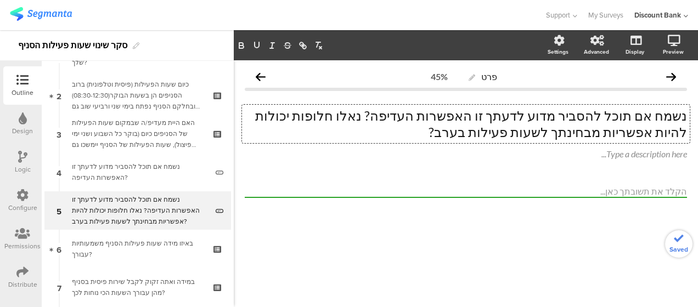
click at [525, 231] on div at bounding box center [466, 210] width 442 height 51
click at [427, 114] on div "נשמח אם תוכל להסביר מדוע לדעתך זו האפשרות העדיפה? נאלו חלופות יכולות להיות אפשר…" at bounding box center [466, 124] width 448 height 38
click at [421, 115] on p "נשמח אם תוכל להסביר מדוע לדעתך זו האפשרות העדיפה? ואלו חלופות יכולות להיות אפשר…" at bounding box center [466, 124] width 442 height 33
click at [389, 208] on div at bounding box center [466, 210] width 442 height 51
click at [166, 179] on div "נשמח אם תוכל להסביר מדוע לדעתך זו האפשרות העדיפה?" at bounding box center [139, 172] width 135 height 22
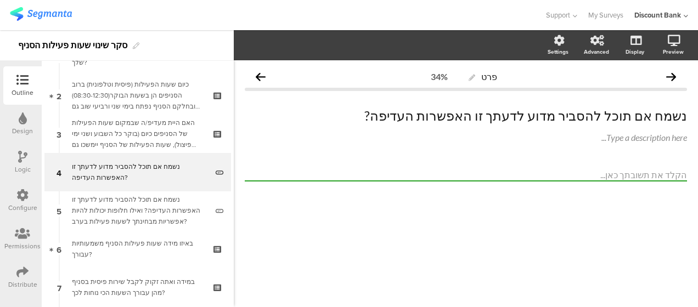
click at [166, 210] on div "נשמח אם תוכל להסביר מדוע לדעתך זו האפשרות העדיפה? ואילו חלופות יכולות להיות אפש…" at bounding box center [139, 210] width 135 height 33
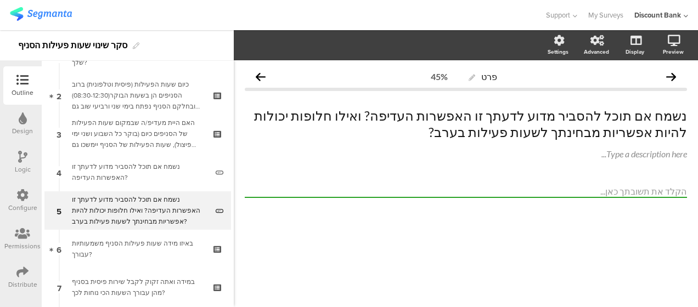
click at [165, 173] on div "נשמח אם תוכל להסביר מדוע לדעתך זו האפשרות העדיפה?" at bounding box center [139, 172] width 135 height 22
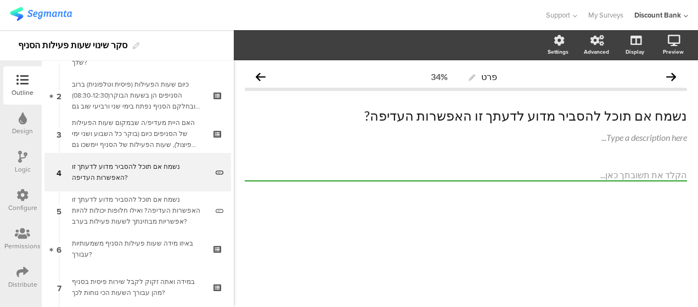
click at [162, 199] on div "נשמח אם תוכל להסביר מדוע לדעתך זו האפשרות העדיפה? ואילו חלופות יכולות להיות אפש…" at bounding box center [139, 210] width 135 height 33
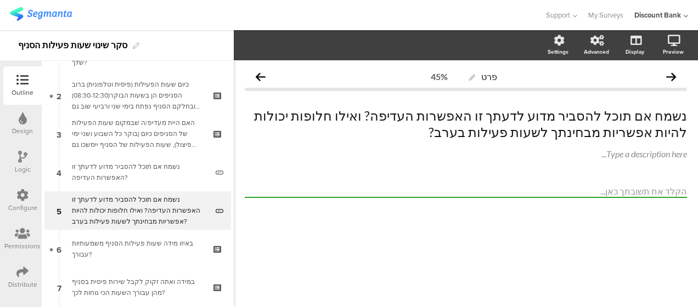
click at [103, 161] on div "נשמח אם תוכל להסביר מדוע לדעתך זו האפשרות העדיפה?" at bounding box center [139, 172] width 135 height 22
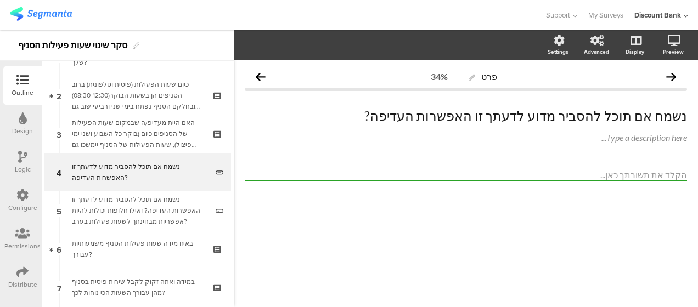
click at [27, 160] on div "Logic" at bounding box center [22, 162] width 38 height 38
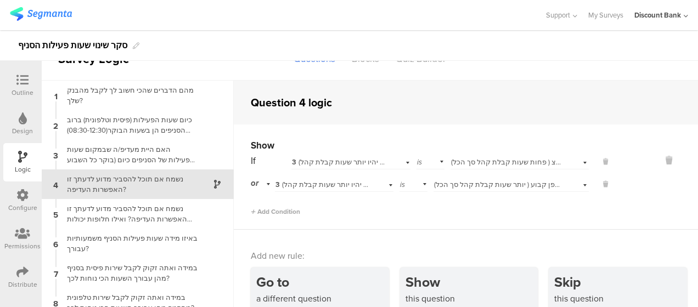
scroll to position [24, 0]
click at [172, 180] on div "נשמח אם תוכל להסביר מדוע לדעתך זו האפשרות העדיפה?" at bounding box center [128, 184] width 137 height 21
click at [603, 184] on icon at bounding box center [605, 184] width 5 height 10
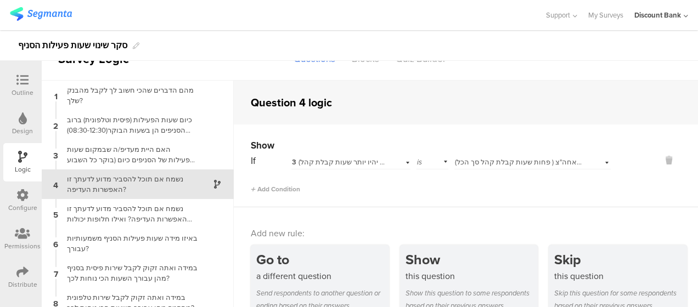
click at [538, 162] on span "מעדיפ/ה קבלת שירות בבוקר ובמשך יומיים אחה"צ ( פחות שעות קבלת קהל סך הכל)" at bounding box center [580, 162] width 251 height 10
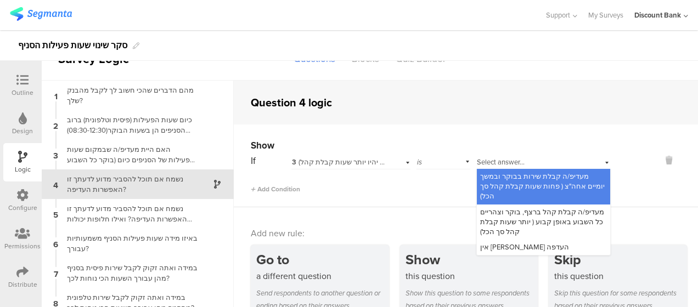
click at [539, 207] on span "מעדיפ/ה קבלת קהל ברצף, בוקר וצהריים כל השבוע באופן קבוע ( יותר שעות קבלת קהל סך…" at bounding box center [542, 222] width 124 height 30
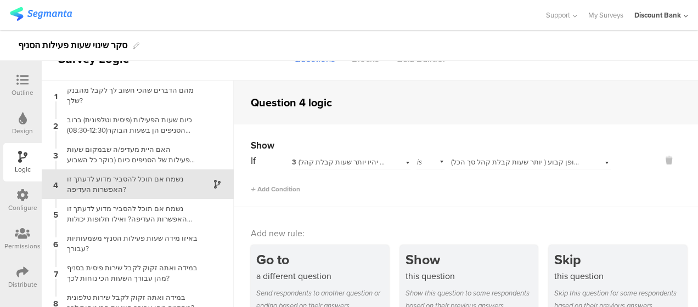
click at [132, 213] on div "נשמח אם תוכל להסביר מדוע לדעתך זו האפשרות העדיפה? ואילו חלופות יכולות להיות אפש…" at bounding box center [128, 214] width 137 height 21
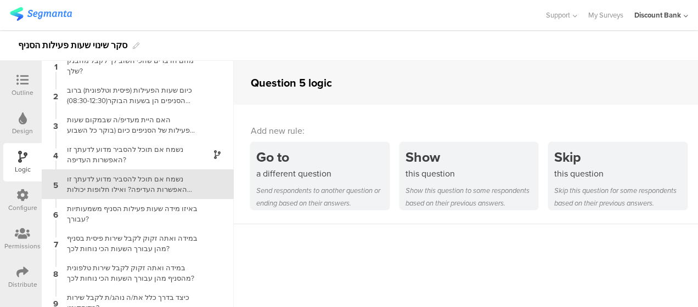
scroll to position [10, 0]
click at [159, 183] on div "נשמח אם תוכל להסביר מדוע לדעתך זו האפשרות העדיפה? ואילו חלופות יכולות להיות אפש…" at bounding box center [128, 184] width 137 height 21
click at [447, 159] on div "Show" at bounding box center [471, 157] width 133 height 20
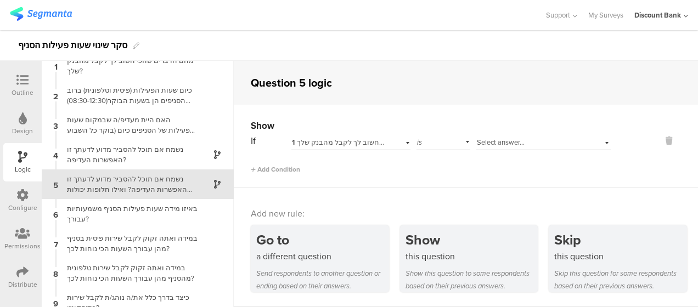
click at [358, 144] on span "1 מהם הדברים שהכי חשוב לך לקבל מהבנק שלך?" at bounding box center [366, 142] width 149 height 10
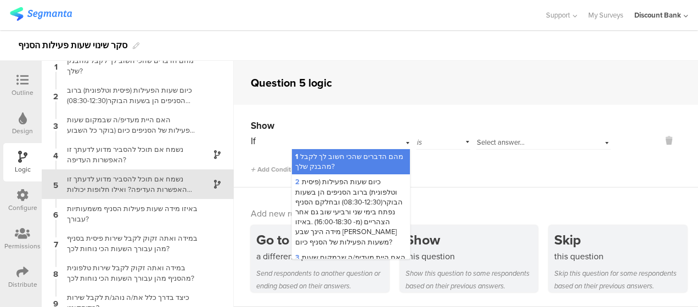
click at [367, 252] on div "3 האם היית מעדיפ/ה שבמקום שעות הפעילות של הסניפים כיום (בוקר כל השבוע ושני ימי …" at bounding box center [350, 287] width 117 height 75
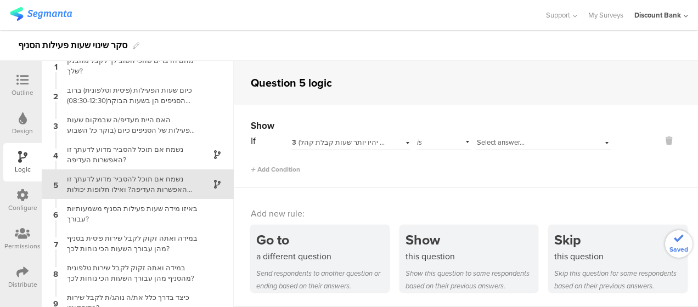
click at [519, 142] on span "Select answer..." at bounding box center [501, 142] width 48 height 10
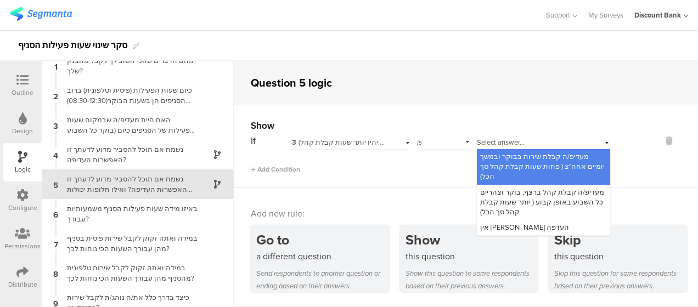
click at [539, 161] on span "מעדיפ/ה קבלת שירות בבוקר ובמשך יומיים אחה"צ ( פחות שעות קבלת קהל סך הכל)" at bounding box center [542, 166] width 125 height 30
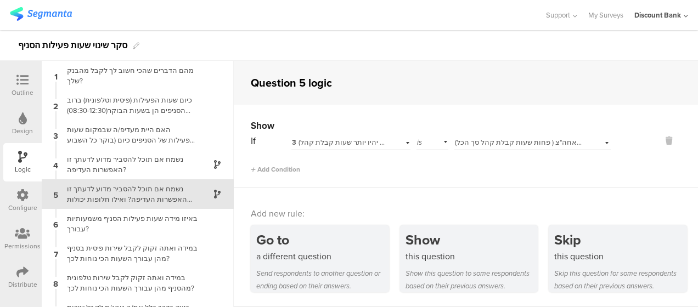
scroll to position [20, 0]
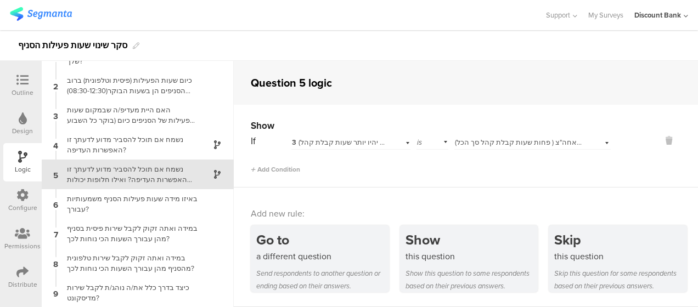
click at [21, 78] on icon at bounding box center [22, 80] width 12 height 12
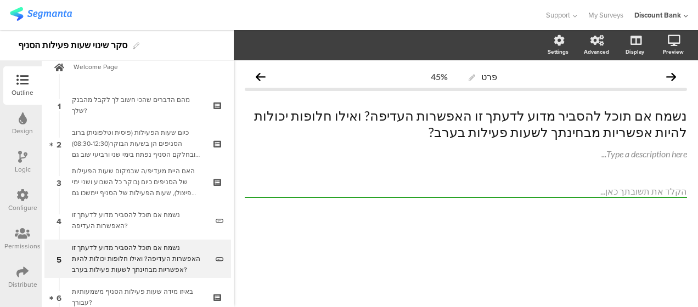
scroll to position [19, 0]
click at [20, 272] on icon at bounding box center [22, 272] width 12 height 12
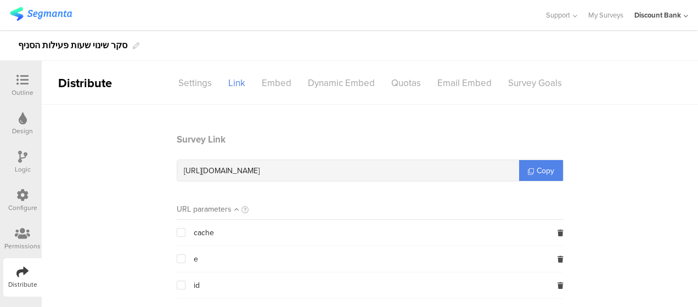
click at [12, 81] on div at bounding box center [23, 81] width 22 height 14
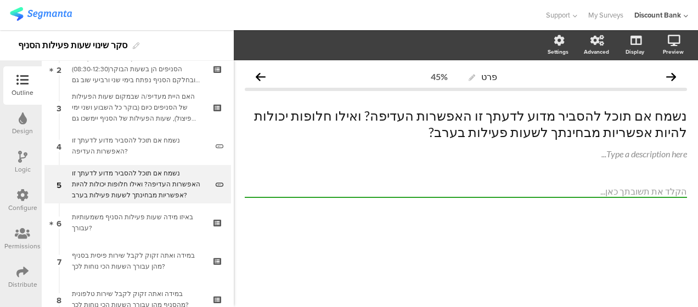
scroll to position [93, 0]
click at [171, 92] on div "האם היית מעדיפ/ה שבמקום שעות הפעילות של הסניפים כיום (בוקר כל השבוע ושני ימי פי…" at bounding box center [137, 107] width 131 height 33
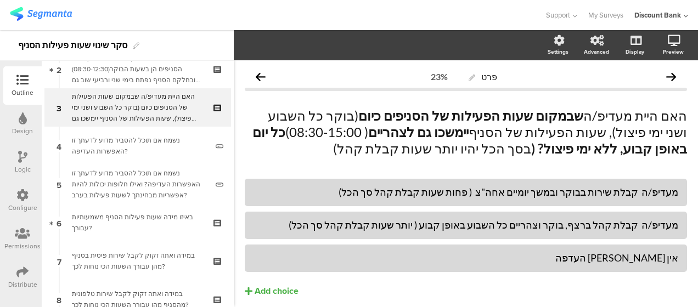
click at [132, 73] on div "כיום שעות הפעילות (פיסית וטלפונית) ברוב הסניפים הן בשעות הבוקר(08:30-12:30) ובח…" at bounding box center [137, 69] width 131 height 33
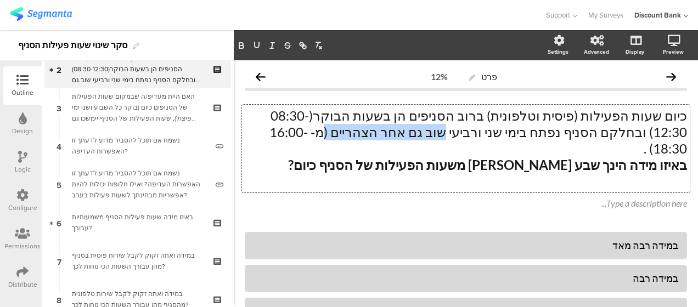
drag, startPoint x: 550, startPoint y: 132, endPoint x: 453, endPoint y: 133, distance: 97.6
click at [456, 133] on div "כיום שעות הפעילות (פיסית וטלפונית) ברוב הסניפים הן בשעות הבוקר(08:30-12:30) ובח…" at bounding box center [466, 149] width 448 height 88
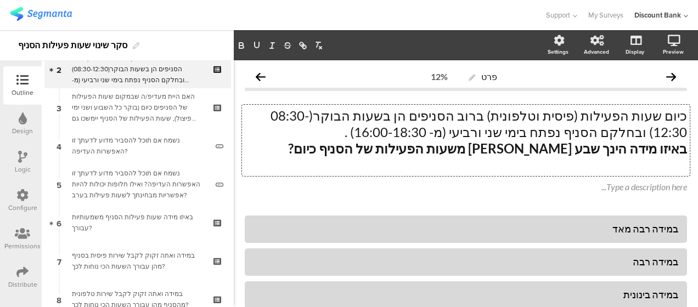
click at [625, 132] on p "כיום שעות הפעילות (פיסית וטלפונית) ברוב הסניפים הן בשעות הבוקר(08:30-12:30) ובח…" at bounding box center [466, 124] width 442 height 33
click at [626, 132] on p "כיום שעות הפעילות (פיסית וטלפונית) ברוב הסניפים הן בשעות הבוקר(08:30-12:30) ובח…" at bounding box center [466, 124] width 442 height 33
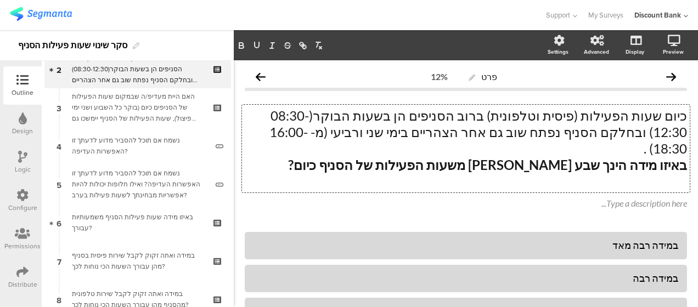
click at [596, 132] on p "כיום שעות הפעילות (פיסית וטלפונית) ברוב הסניפים הן בשעות הבוקר(08:30-12:30) ובח…" at bounding box center [466, 132] width 442 height 49
click at [540, 129] on p "כיום שעות הפעילות (פיסית וטלפונית) ברוב הסניפים הן בשעות הבוקר(08:30-12:30) ובח…" at bounding box center [466, 132] width 442 height 49
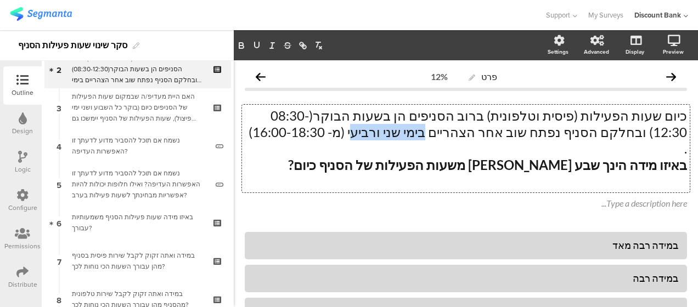
drag, startPoint x: 541, startPoint y: 129, endPoint x: 474, endPoint y: 134, distance: 66.5
click at [474, 134] on p "כיום שעות הפעילות (פיסית וטלפונית) ברוב הסניפים הן בשעות הבוקר(08:30-12:30) ובח…" at bounding box center [466, 132] width 442 height 49
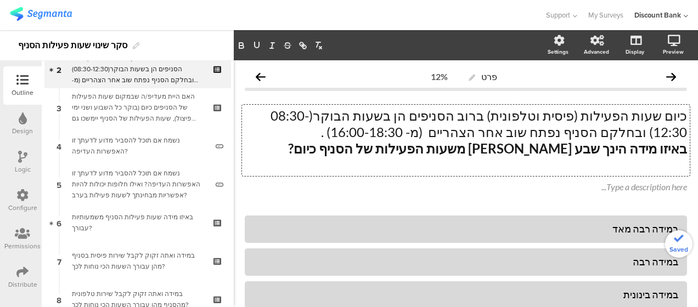
click at [286, 117] on p "כיום שעות הפעילות (פיסית וטלפונית) ברוב הסניפים הן בשעות הבוקר(08:30-12:30) ובח…" at bounding box center [466, 124] width 442 height 33
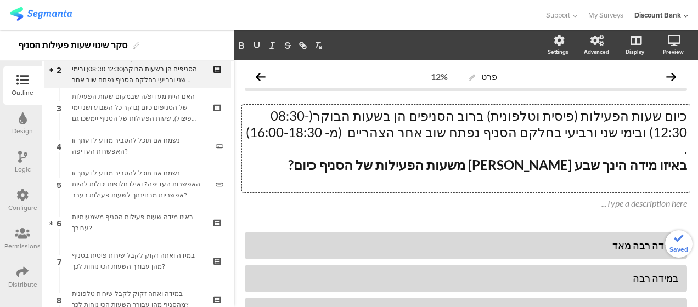
click at [614, 127] on p "כיום שעות הפעילות (פיסית וטלפונית) ברוב הסניפים הן בשעות הבוקר(08:30-12:30) ובי…" at bounding box center [466, 132] width 442 height 49
click at [620, 133] on p "כיום שעות הפעילות (פיסית וטלפונית) ברוב הסניפים הן בשעות הבוקר(08:30-12:30) ובי…" at bounding box center [466, 132] width 442 height 49
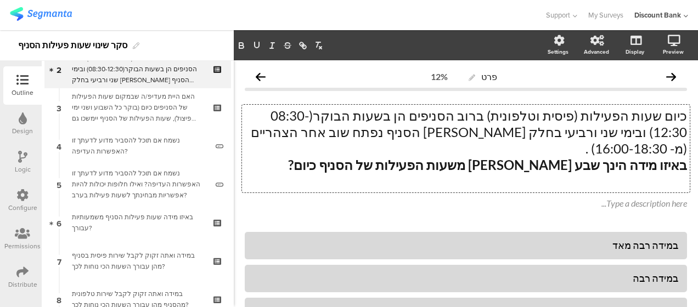
click at [620, 133] on p "כיום שעות הפעילות (פיסית וטלפונית) ברוב הסניפים הן בשעות הבוקר(08:30-12:30) ובי…" at bounding box center [466, 132] width 442 height 49
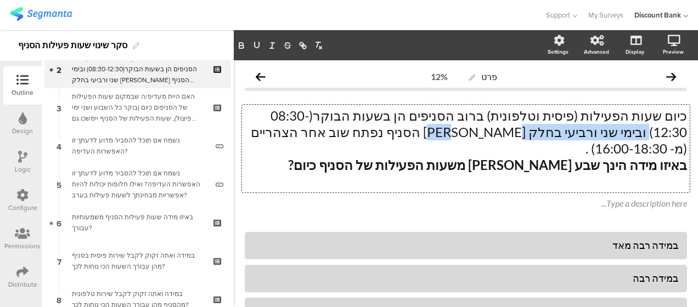
drag, startPoint x: 293, startPoint y: 113, endPoint x: 597, endPoint y: 134, distance: 304.6
click at [597, 134] on p "כיום שעות הפעילות (פיסית וטלפונית) ברוב הסניפים הן בשעות הבוקר(08:30-12:30) ובי…" at bounding box center [466, 132] width 442 height 49
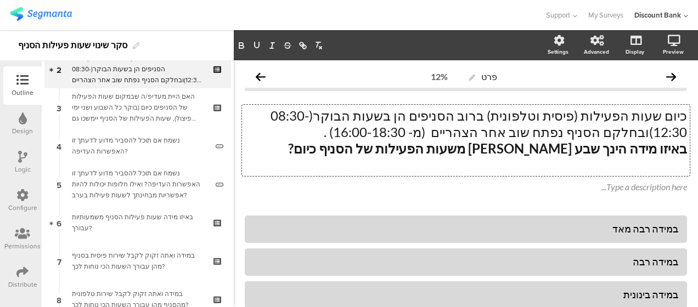
click at [540, 133] on p "כיום שעות הפעילות (פיסית וטלפונית) ברוב הסניפים הן בשעות הבוקר(08:30-12:30)ובחל…" at bounding box center [466, 124] width 442 height 33
click at [544, 133] on p "כיום שעות הפעילות (פיסית וטלפונית) ברוב הסניפים הן בשעות הבוקר(08:30-12:30)ובחל…" at bounding box center [466, 124] width 442 height 33
